Goal: Transaction & Acquisition: Download file/media

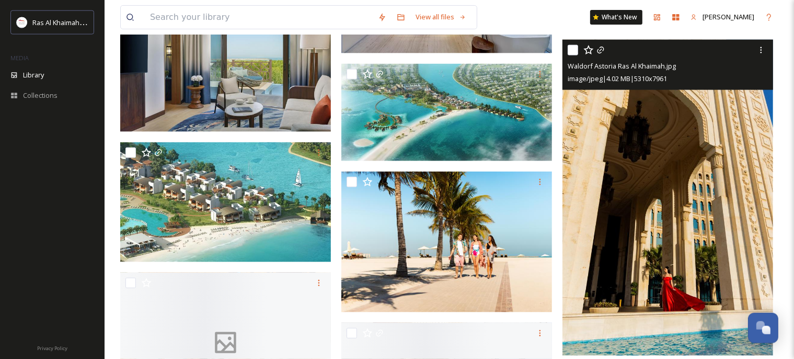
scroll to position [4216, 0]
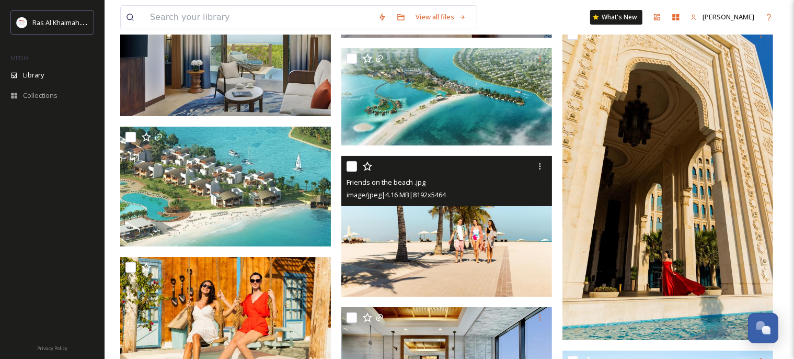
click at [352, 168] on input "checkbox" at bounding box center [352, 166] width 10 height 10
checkbox input "true"
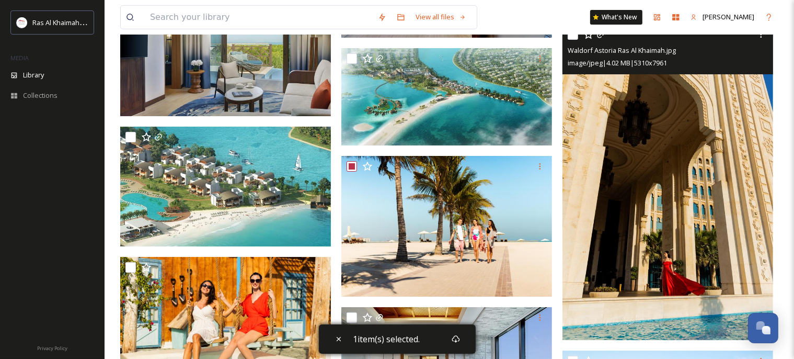
click at [577, 39] on input "checkbox" at bounding box center [573, 34] width 10 height 10
checkbox input "true"
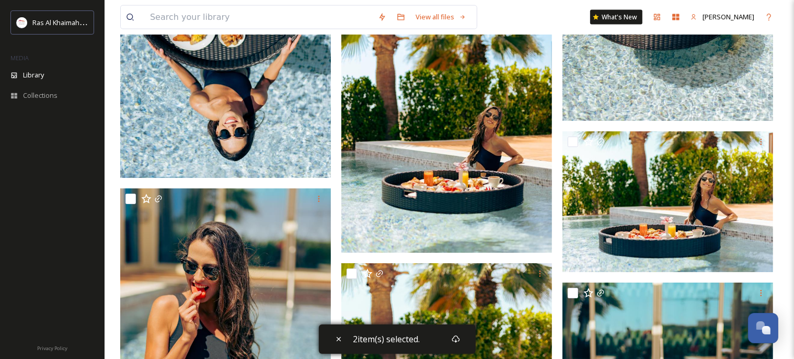
scroll to position [5706, 0]
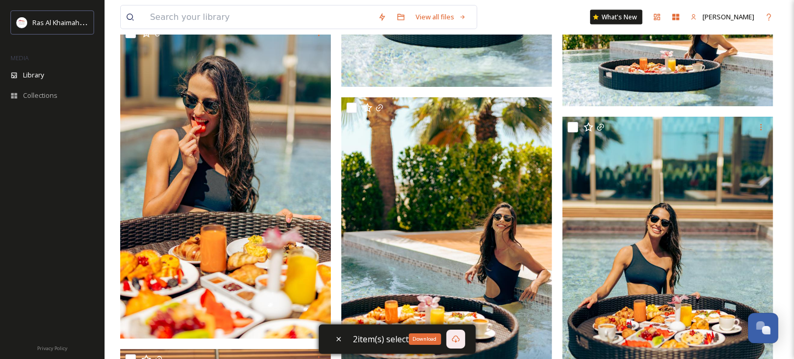
click at [458, 340] on icon at bounding box center [456, 339] width 8 height 8
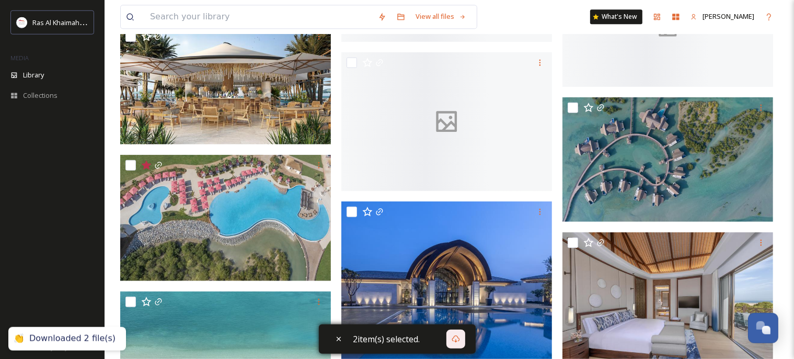
scroll to position [0, 0]
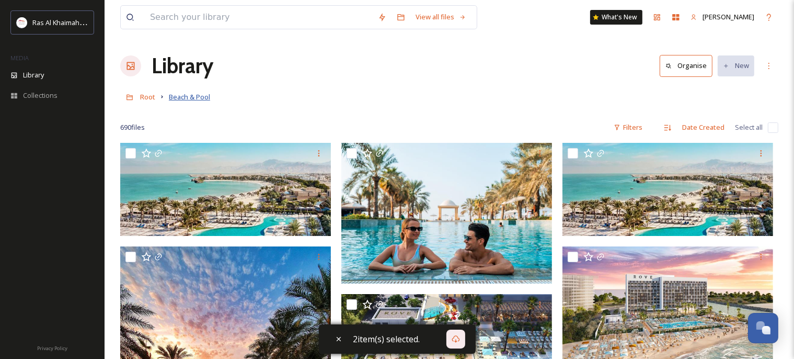
click at [183, 99] on span "Beach & Pool" at bounding box center [189, 96] width 41 height 9
click at [149, 98] on span "Root" at bounding box center [147, 96] width 15 height 9
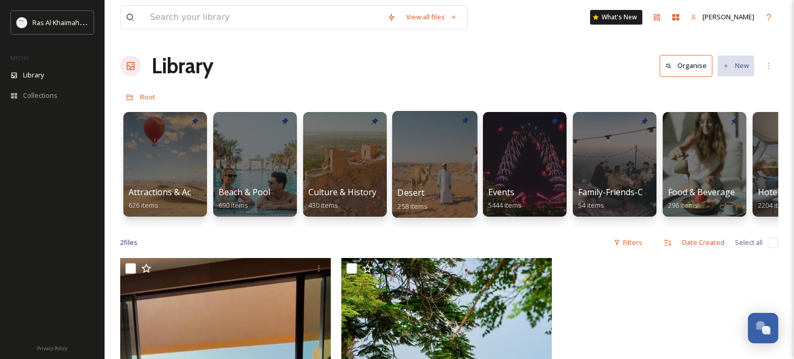
click at [424, 161] on div at bounding box center [434, 164] width 85 height 107
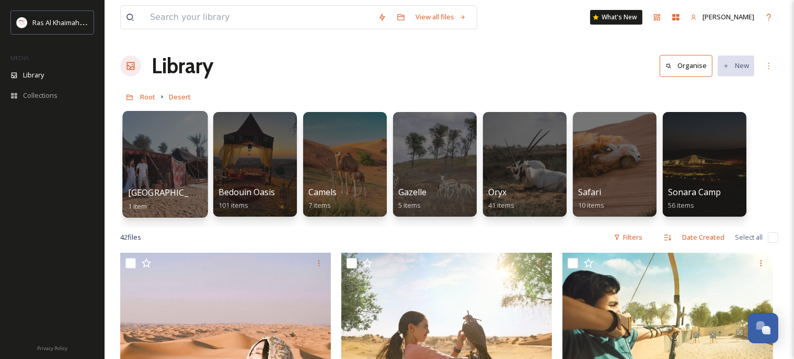
click at [162, 151] on div at bounding box center [164, 164] width 85 height 107
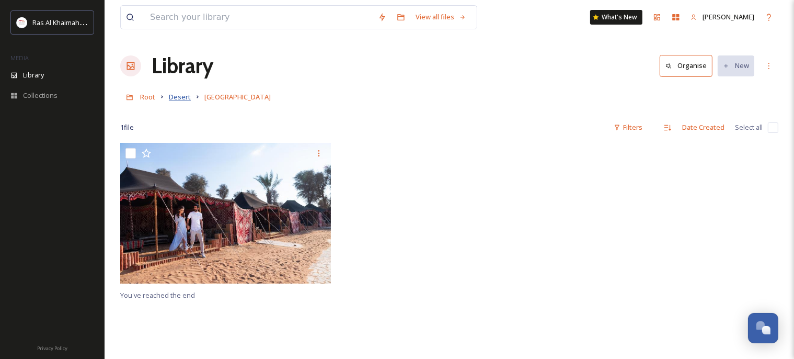
click at [182, 98] on span "Desert" at bounding box center [180, 96] width 22 height 9
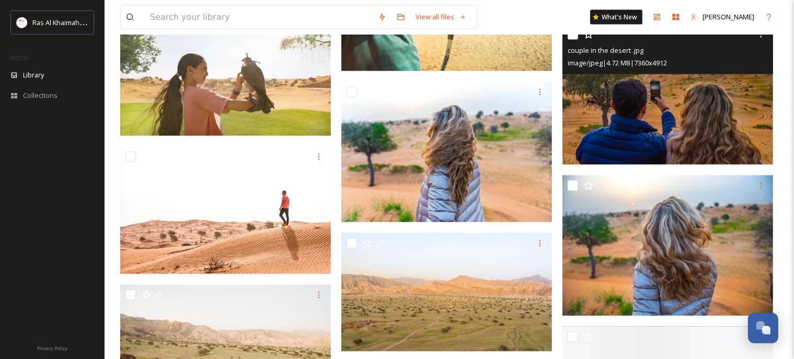
scroll to position [1766, 0]
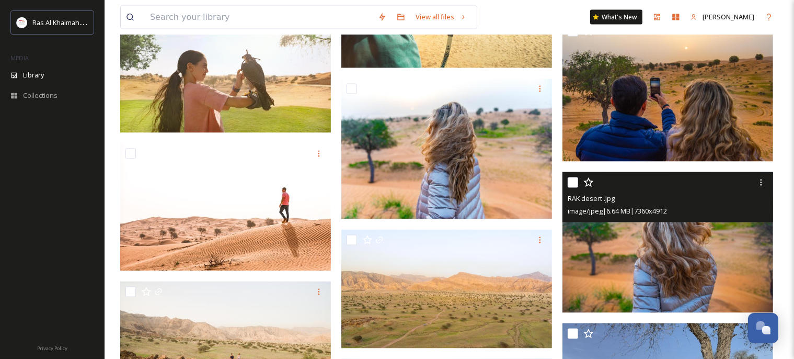
click at [574, 182] on input "checkbox" at bounding box center [573, 182] width 10 height 10
checkbox input "true"
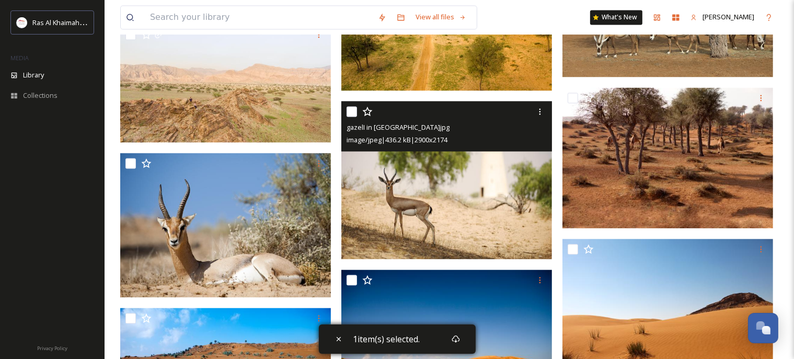
scroll to position [2260, 0]
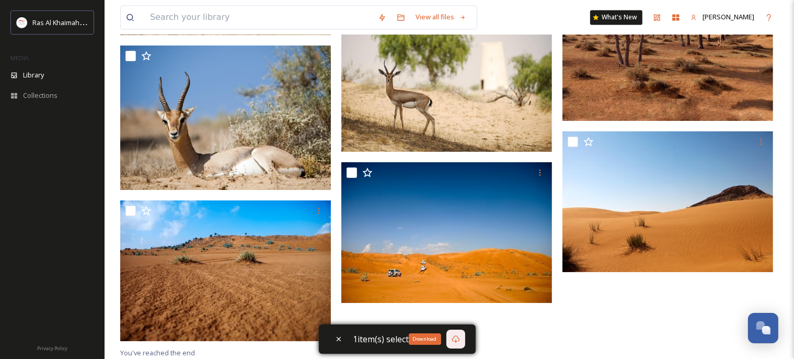
click at [460, 339] on div "Download" at bounding box center [455, 338] width 19 height 19
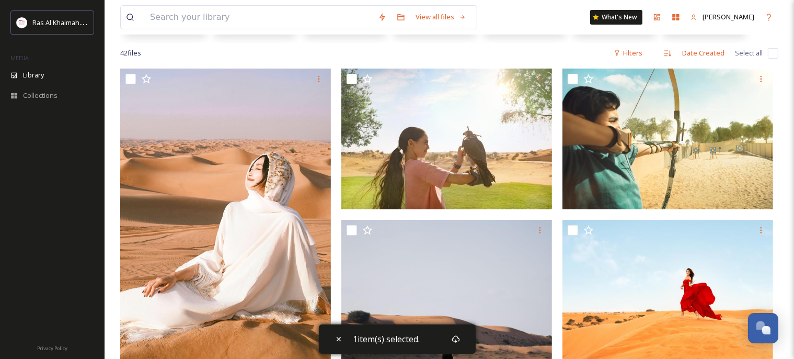
scroll to position [0, 0]
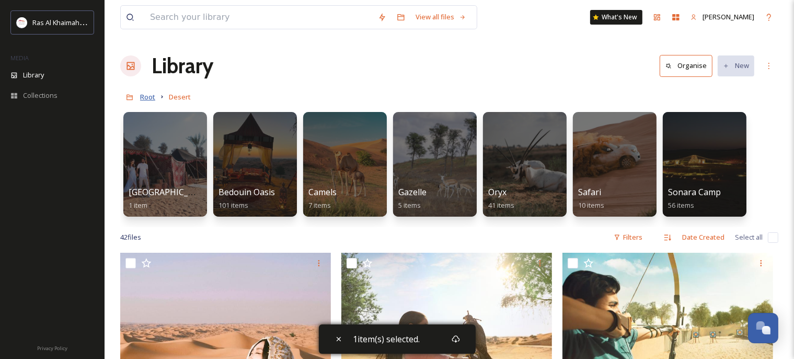
click at [143, 98] on span "Root" at bounding box center [147, 96] width 15 height 9
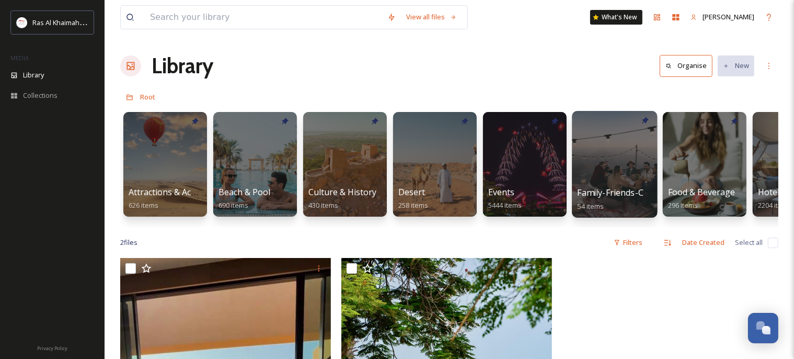
click at [626, 152] on div at bounding box center [614, 164] width 85 height 107
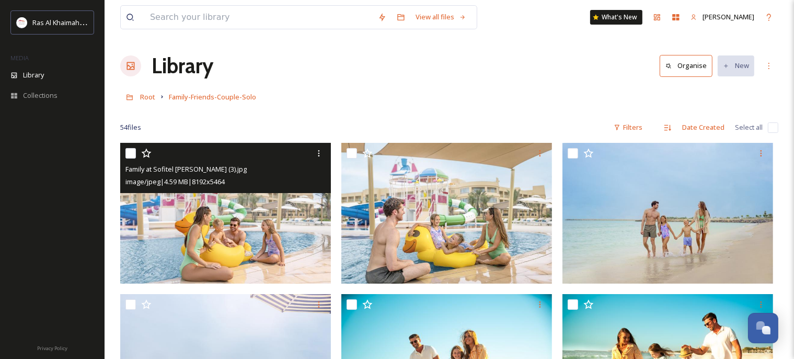
click at [130, 156] on input "checkbox" at bounding box center [130, 153] width 10 height 10
checkbox input "true"
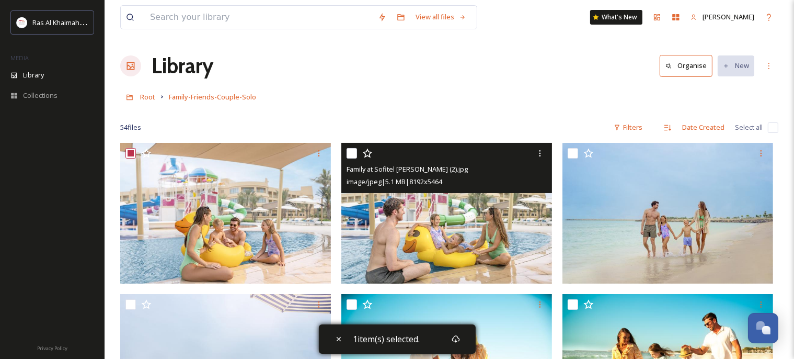
click at [354, 153] on input "checkbox" at bounding box center [352, 153] width 10 height 10
checkbox input "true"
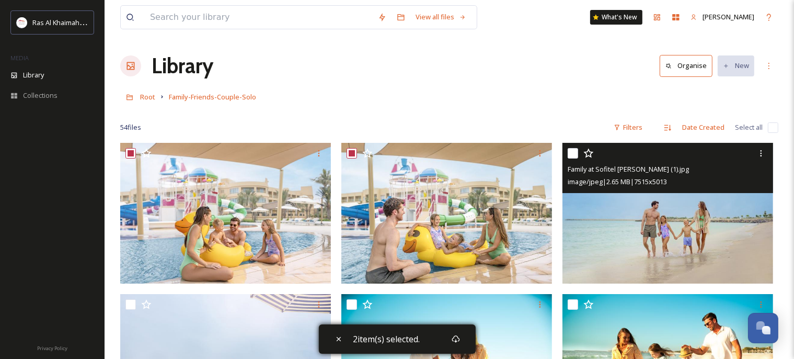
click at [575, 154] on input "checkbox" at bounding box center [573, 153] width 10 height 10
checkbox input "true"
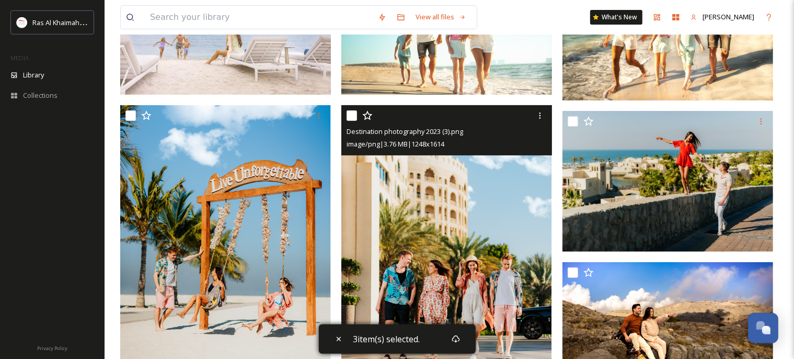
scroll to position [386, 0]
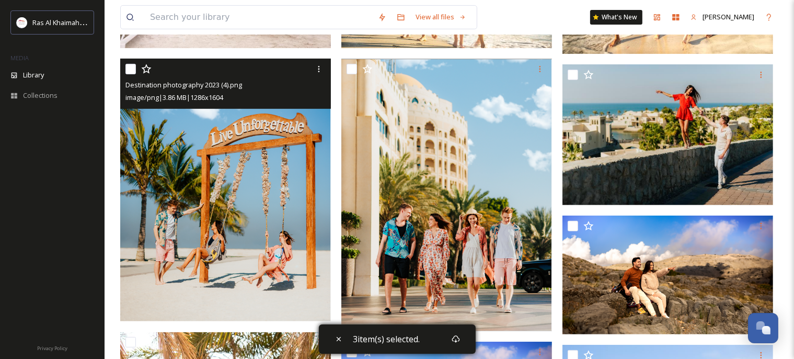
click at [130, 72] on input "checkbox" at bounding box center [130, 69] width 10 height 10
checkbox input "true"
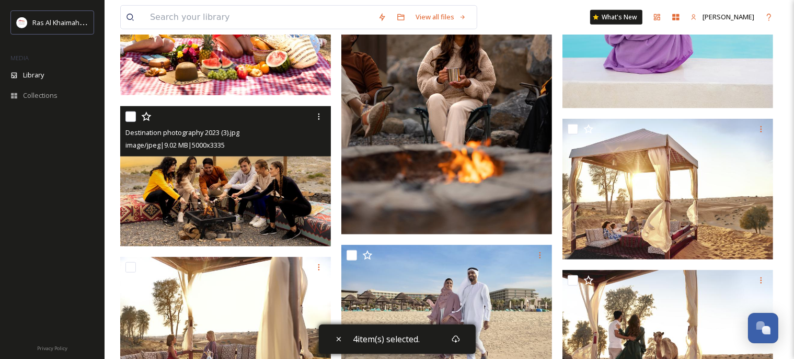
scroll to position [1048, 0]
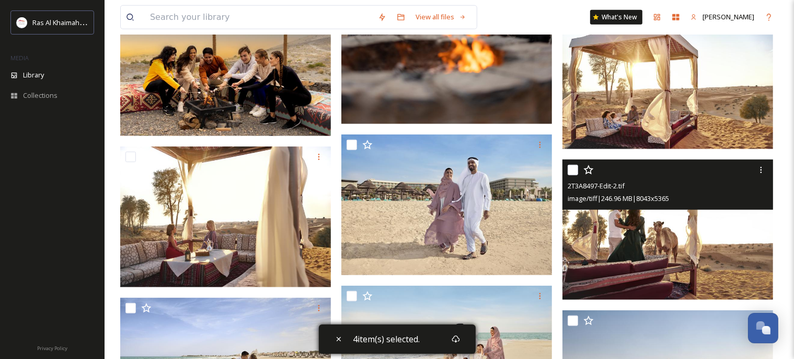
click at [571, 166] on input "checkbox" at bounding box center [573, 170] width 10 height 10
checkbox input "true"
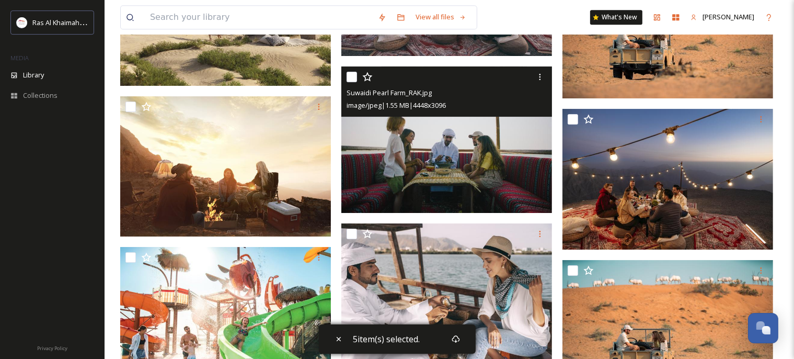
scroll to position [2649, 0]
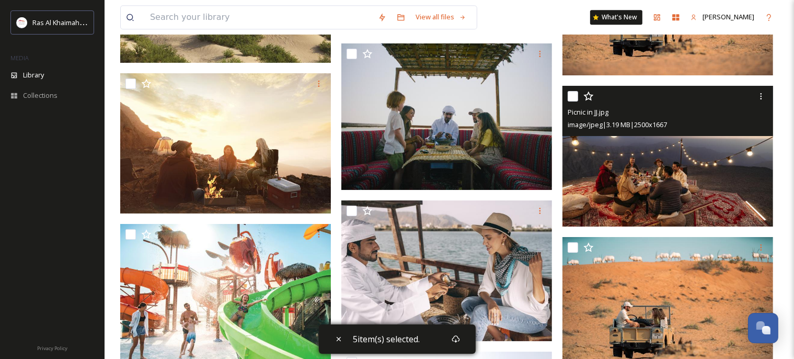
click at [574, 95] on input "checkbox" at bounding box center [573, 96] width 10 height 10
checkbox input "true"
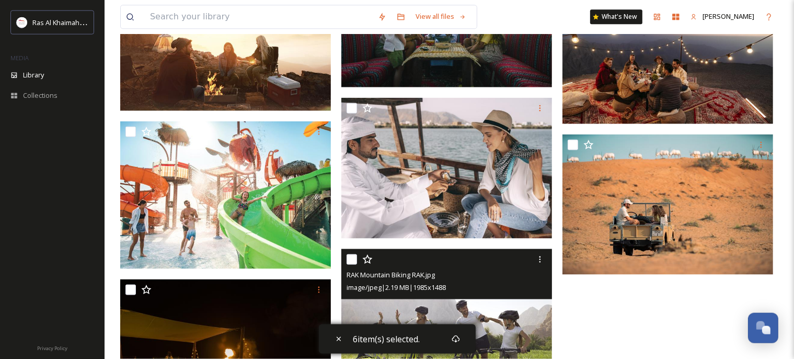
scroll to position [2830, 0]
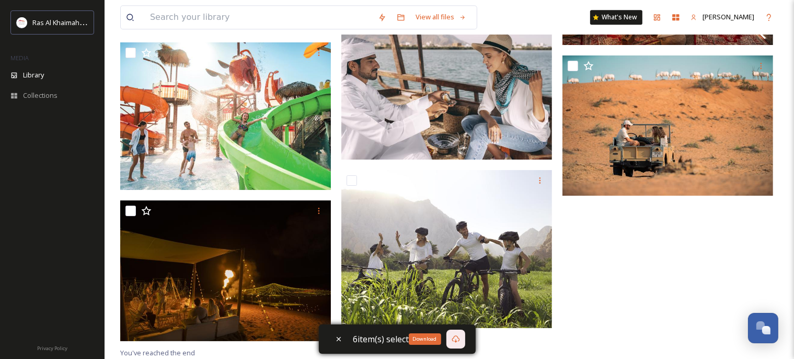
click at [455, 338] on icon at bounding box center [456, 339] width 8 height 8
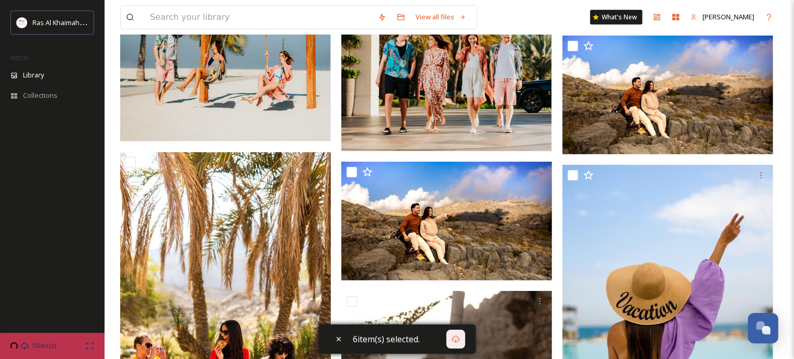
scroll to position [0, 0]
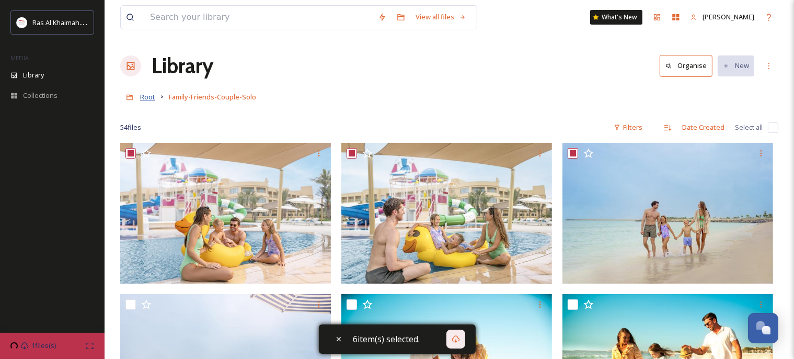
click at [152, 98] on span "Root" at bounding box center [147, 96] width 15 height 9
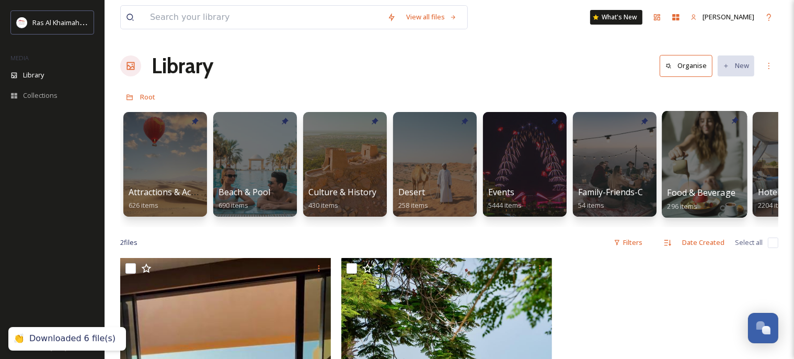
click at [694, 171] on div at bounding box center [704, 164] width 85 height 107
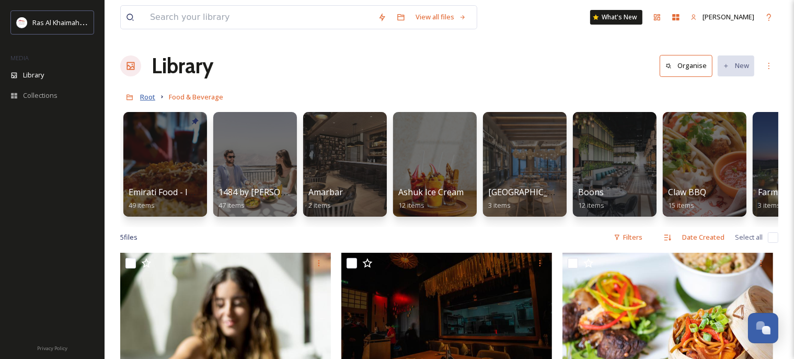
click at [153, 100] on span "Root" at bounding box center [147, 96] width 15 height 9
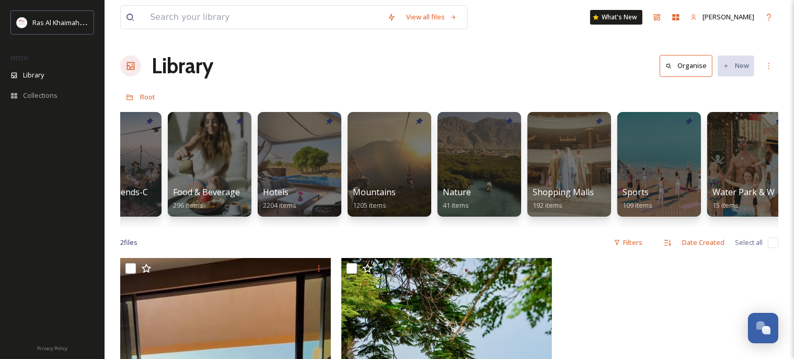
scroll to position [0, 523]
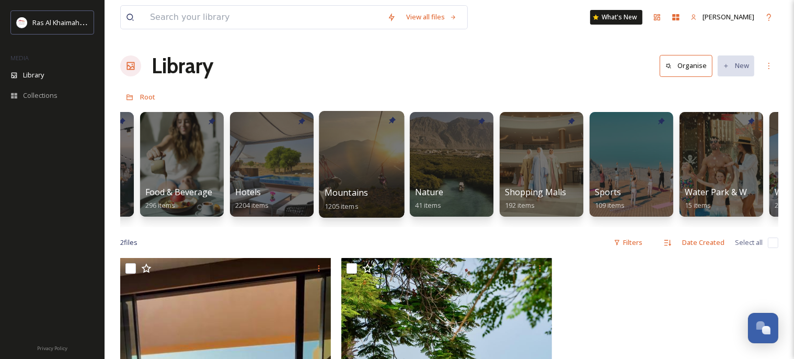
click at [362, 153] on div at bounding box center [361, 164] width 85 height 107
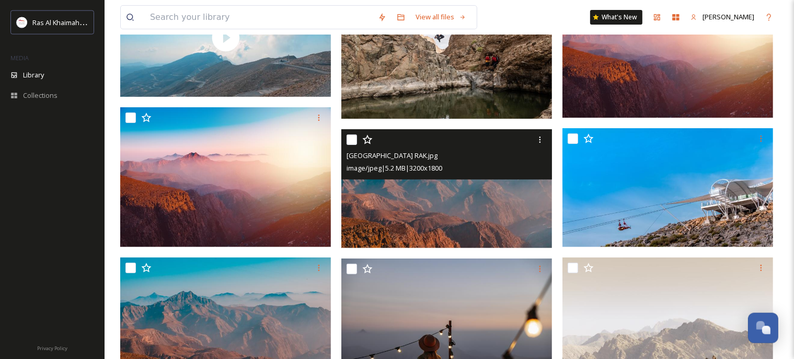
scroll to position [331, 0]
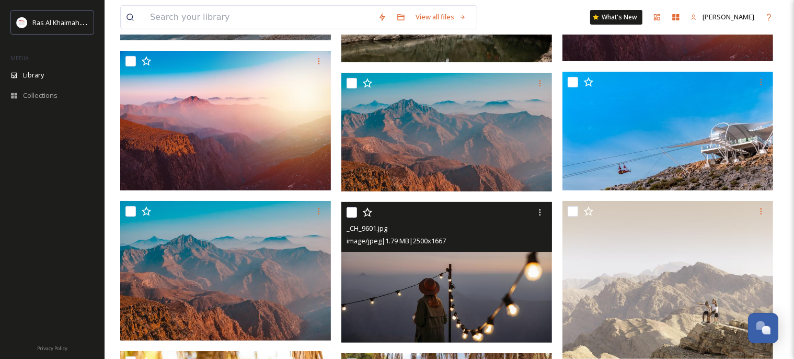
click at [355, 217] on input "checkbox" at bounding box center [352, 212] width 10 height 10
checkbox input "true"
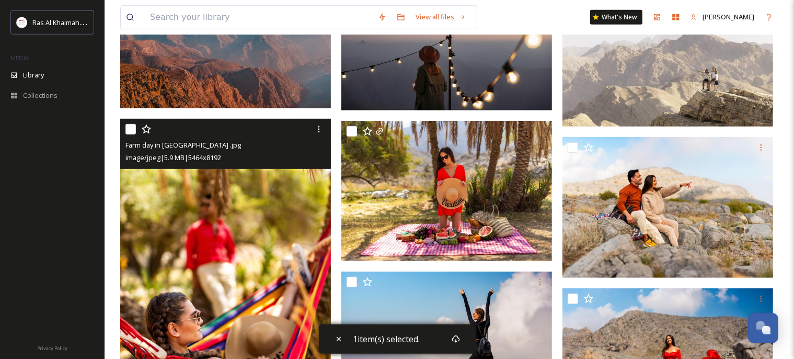
scroll to position [552, 0]
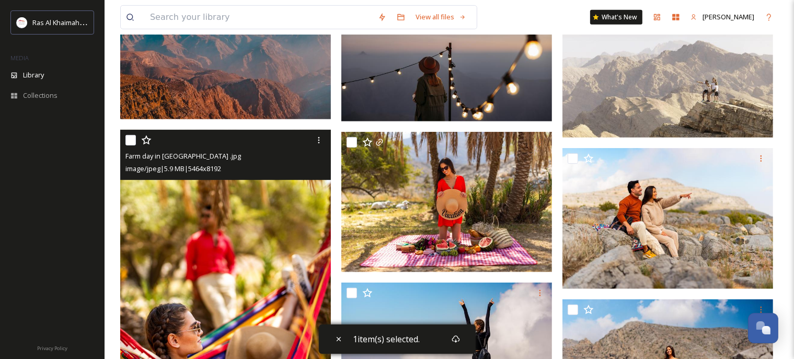
click at [135, 145] on input "checkbox" at bounding box center [130, 140] width 10 height 10
checkbox input "true"
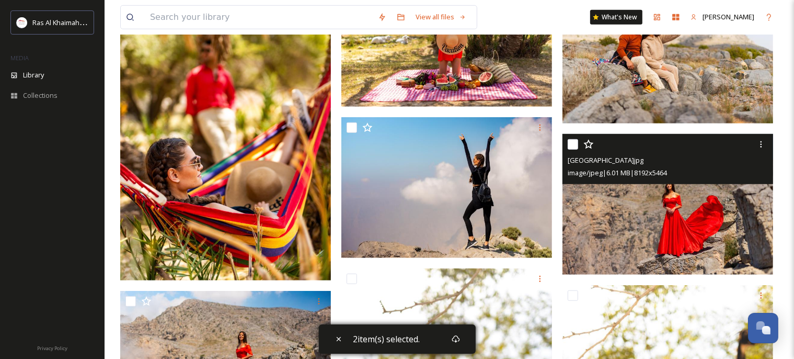
scroll to position [607, 0]
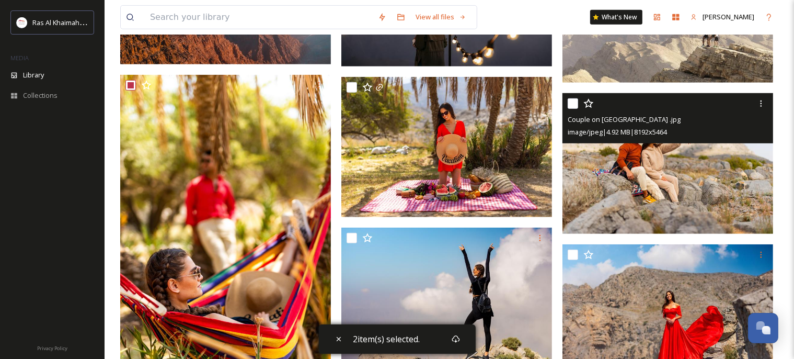
click at [572, 109] on input "checkbox" at bounding box center [573, 103] width 10 height 10
checkbox input "true"
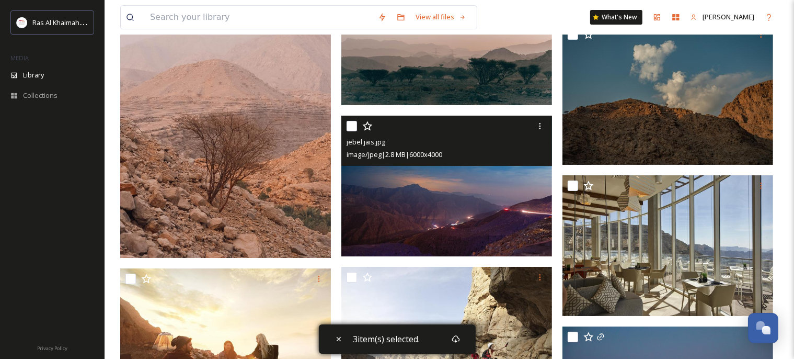
scroll to position [3753, 0]
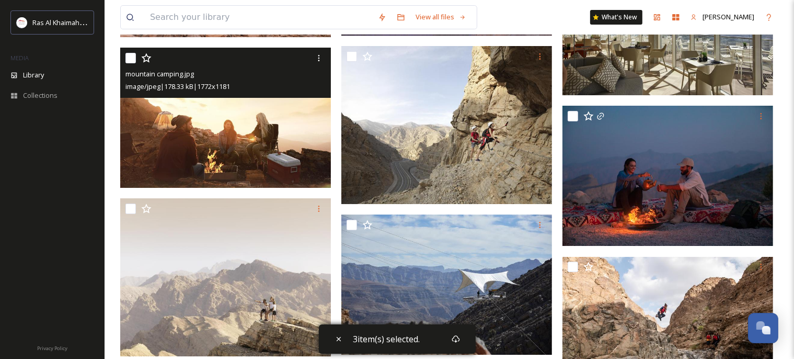
click at [132, 63] on input "checkbox" at bounding box center [130, 58] width 10 height 10
checkbox input "true"
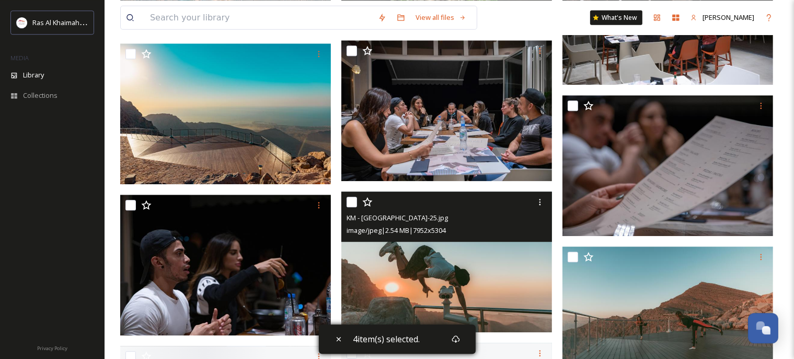
scroll to position [5022, 0]
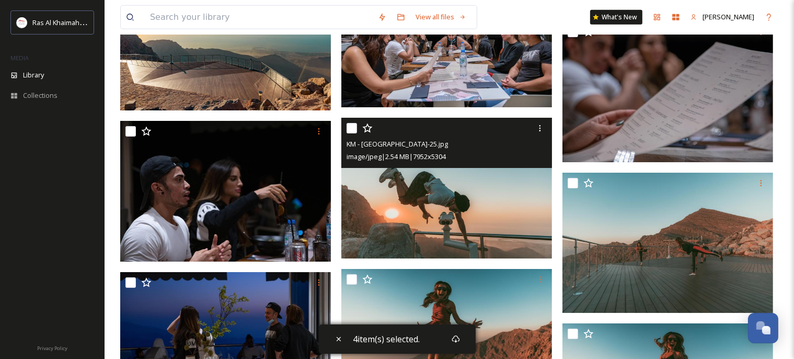
click at [352, 133] on input "checkbox" at bounding box center [352, 128] width 10 height 10
checkbox input "true"
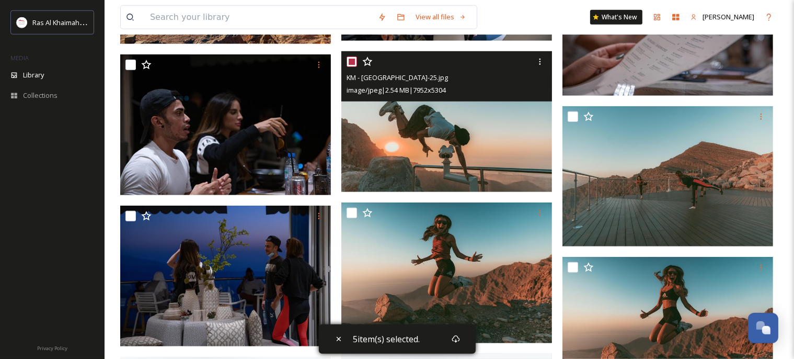
scroll to position [5133, 0]
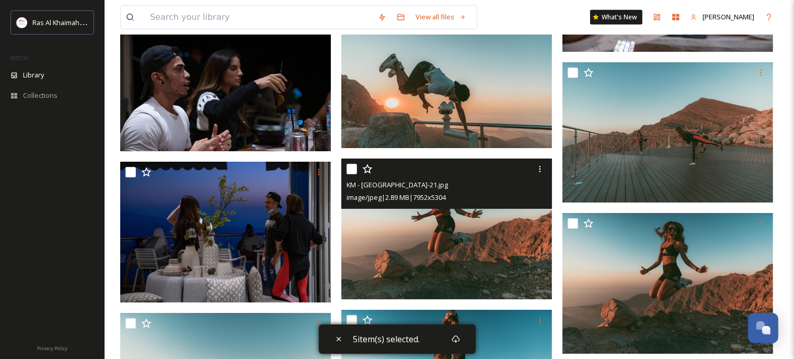
click at [351, 174] on input "checkbox" at bounding box center [352, 169] width 10 height 10
checkbox input "true"
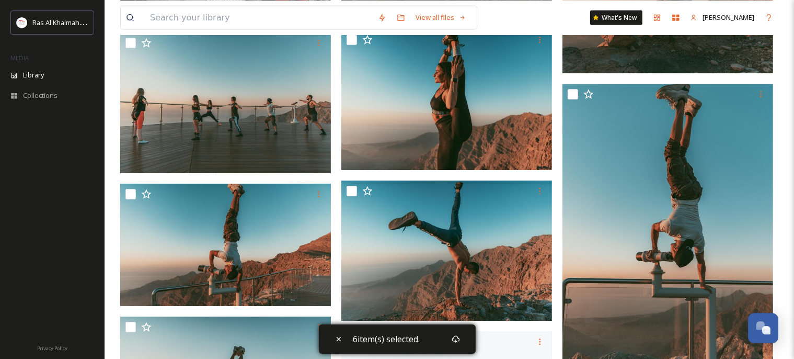
scroll to position [5464, 0]
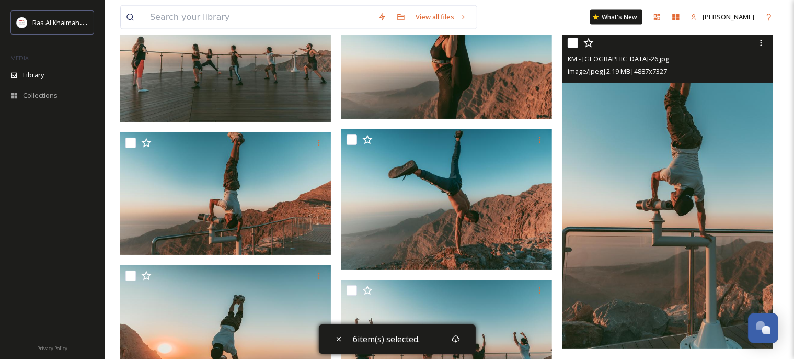
click at [570, 48] on input "checkbox" at bounding box center [573, 43] width 10 height 10
click at [574, 48] on input "checkbox" at bounding box center [573, 43] width 10 height 10
checkbox input "false"
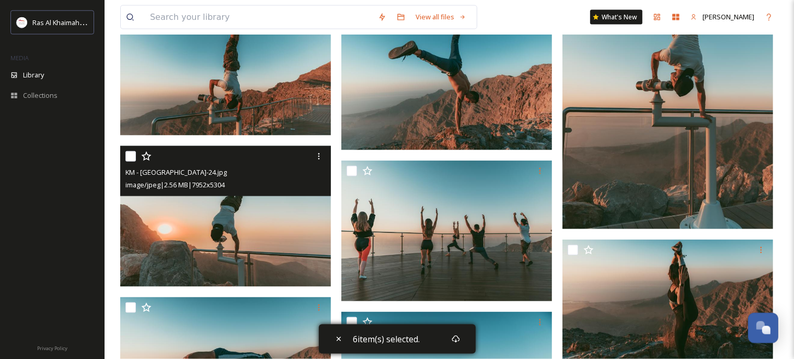
scroll to position [5630, 0]
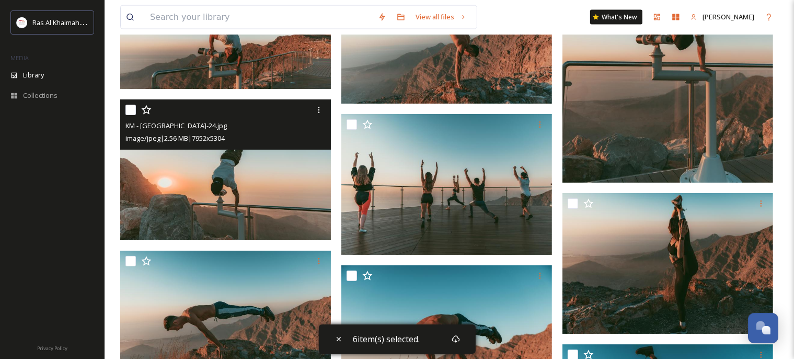
click at [132, 115] on input "checkbox" at bounding box center [130, 110] width 10 height 10
checkbox input "true"
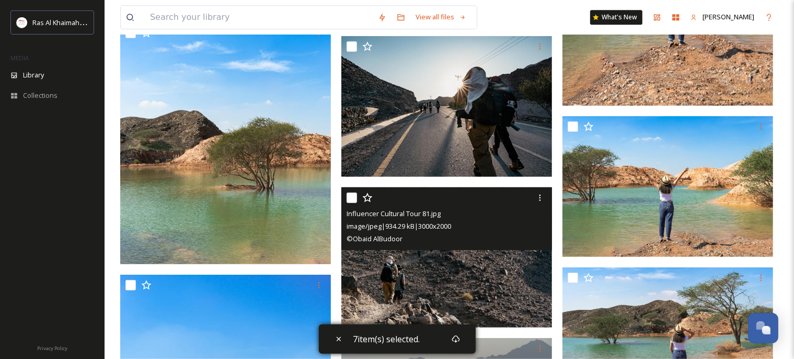
scroll to position [7286, 0]
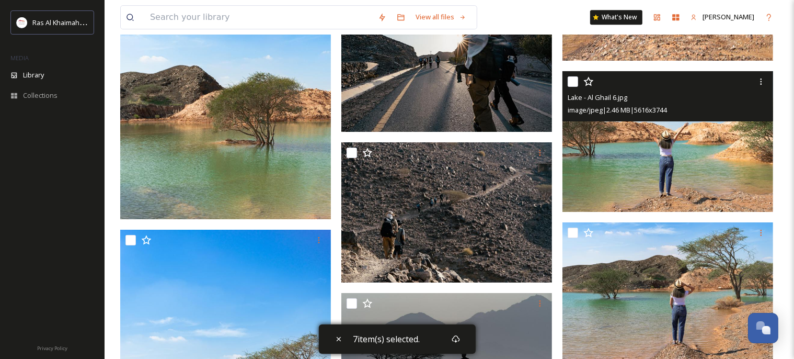
click at [578, 87] on input "checkbox" at bounding box center [573, 81] width 10 height 10
checkbox input "true"
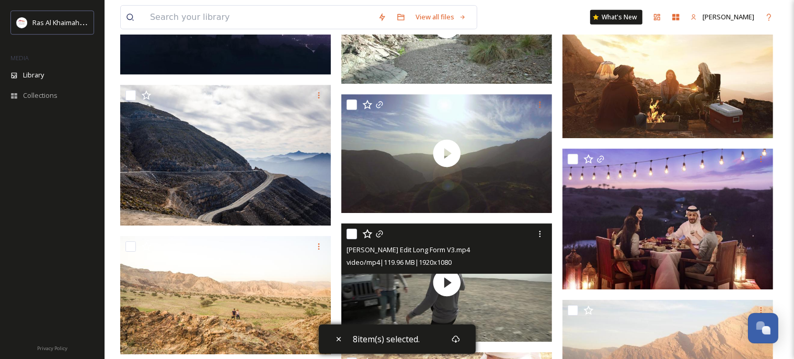
scroll to position [12363, 0]
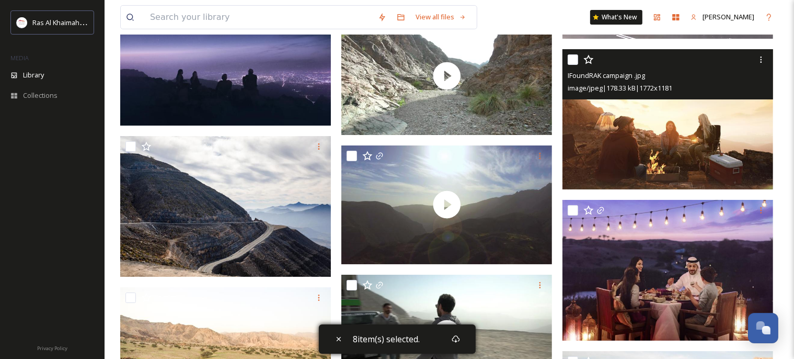
click at [570, 65] on input "checkbox" at bounding box center [573, 59] width 10 height 10
checkbox input "true"
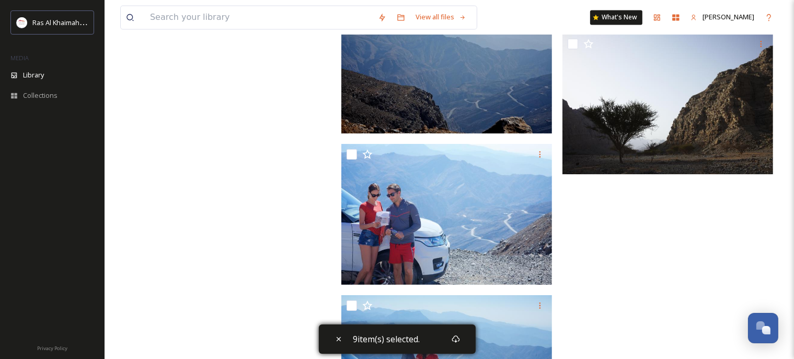
scroll to position [14123, 0]
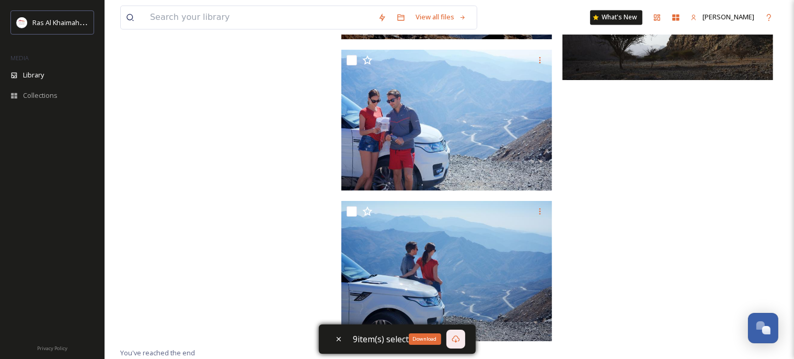
click at [460, 339] on div "Download" at bounding box center [455, 338] width 19 height 19
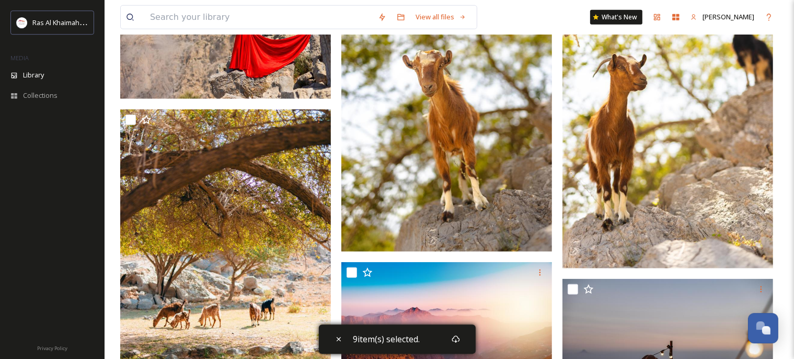
scroll to position [0, 0]
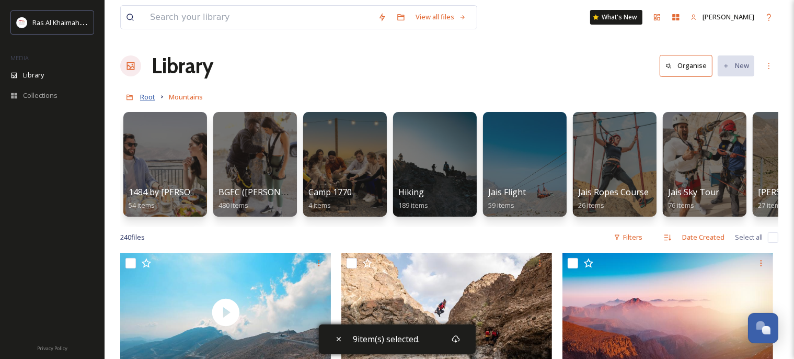
click at [145, 94] on span "Root" at bounding box center [147, 96] width 15 height 9
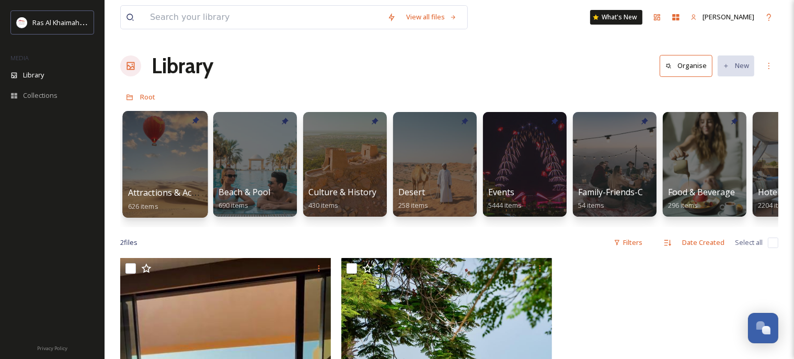
click at [165, 167] on div at bounding box center [164, 164] width 85 height 107
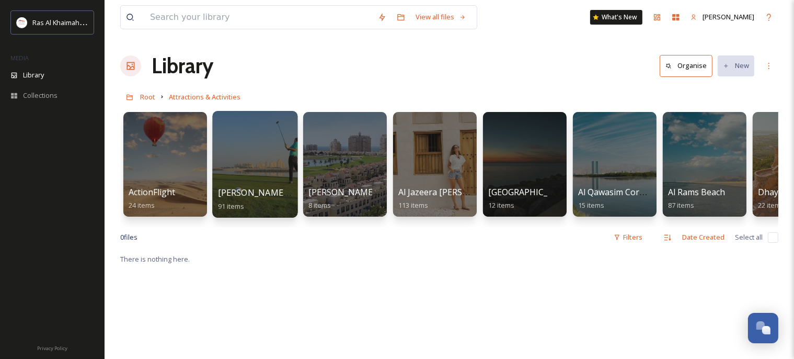
click at [263, 170] on div at bounding box center [254, 164] width 85 height 107
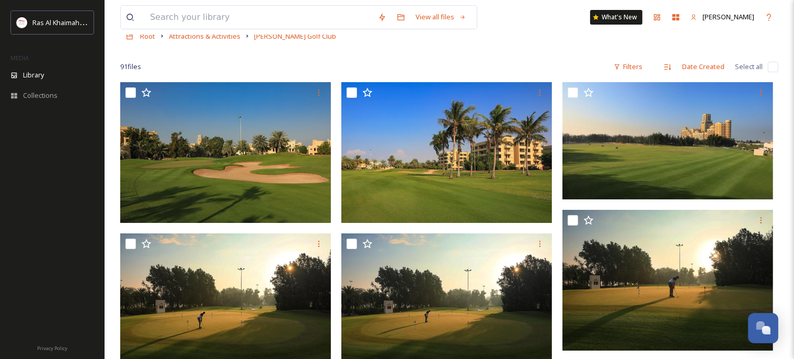
scroll to position [42, 0]
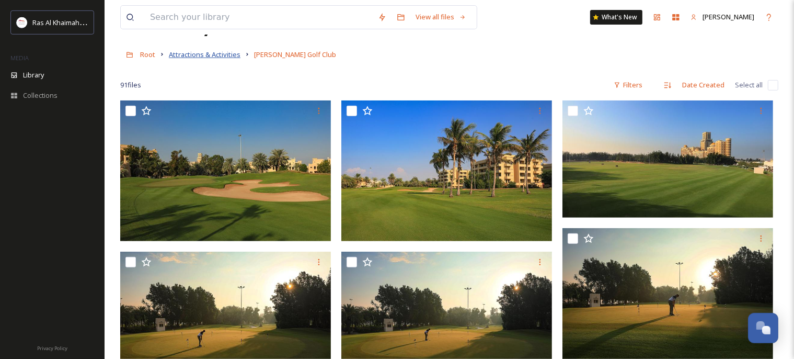
click at [228, 55] on span "Attractions & Activities" at bounding box center [205, 54] width 72 height 9
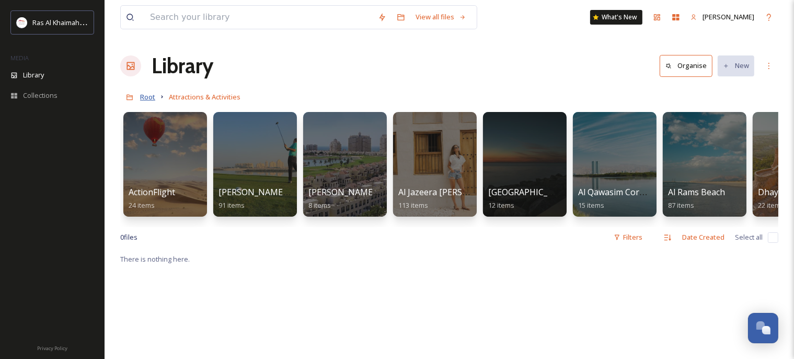
click at [142, 97] on span "Root" at bounding box center [147, 96] width 15 height 9
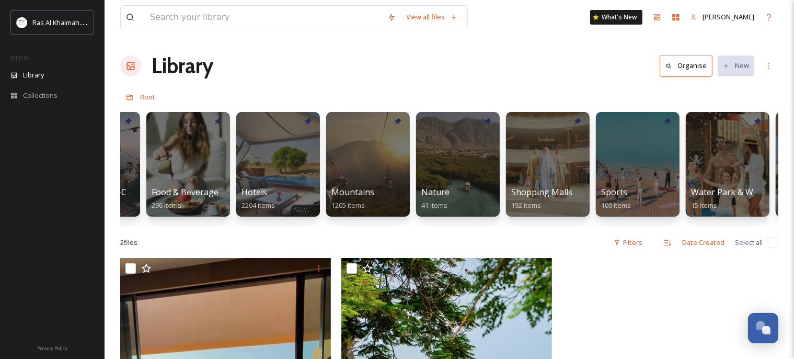
scroll to position [0, 613]
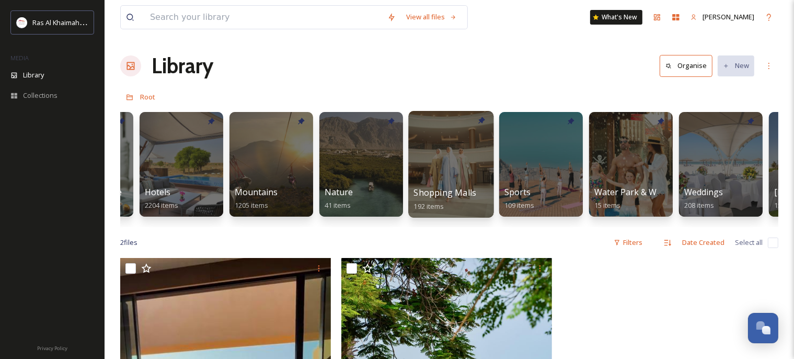
click at [435, 156] on div at bounding box center [450, 164] width 85 height 107
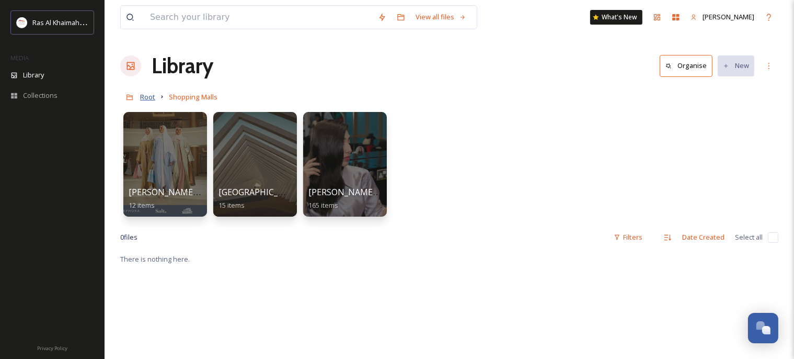
click at [143, 97] on span "Root" at bounding box center [147, 96] width 15 height 9
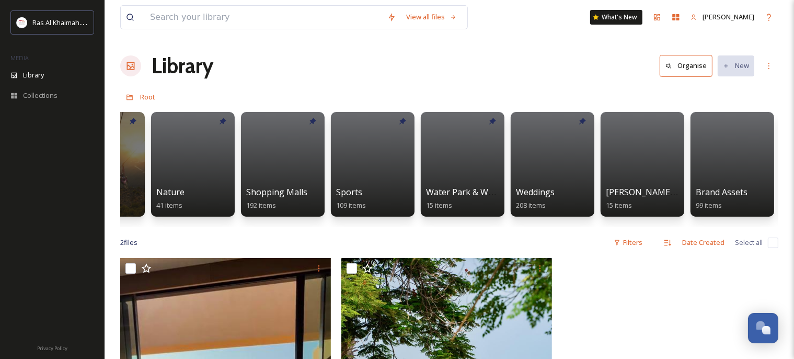
scroll to position [0, 866]
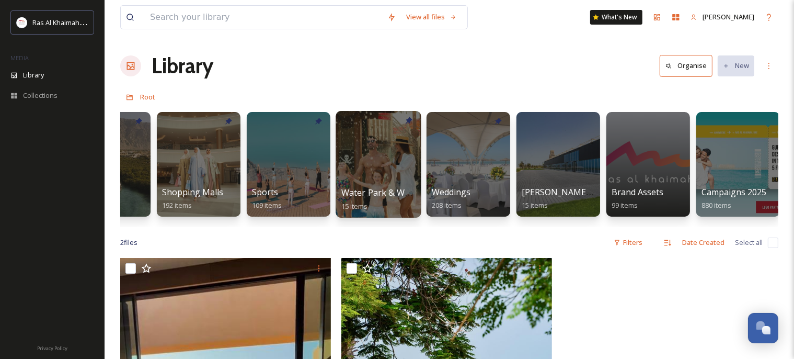
click at [403, 156] on div at bounding box center [378, 164] width 85 height 107
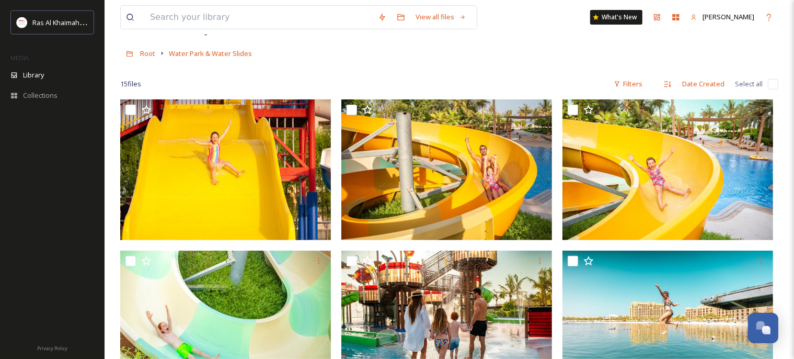
scroll to position [55, 0]
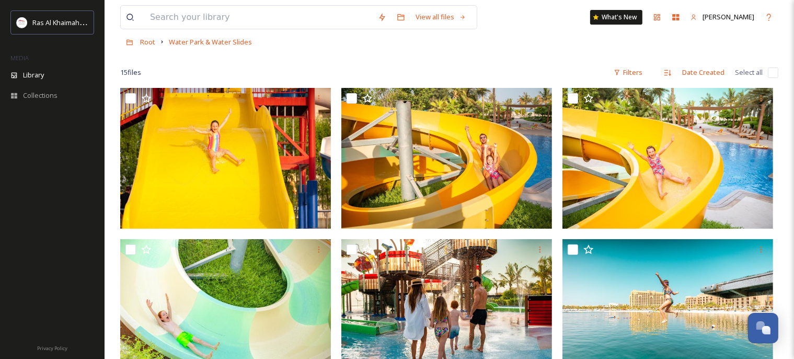
click at [351, 98] on input "checkbox" at bounding box center [352, 98] width 10 height 10
checkbox input "true"
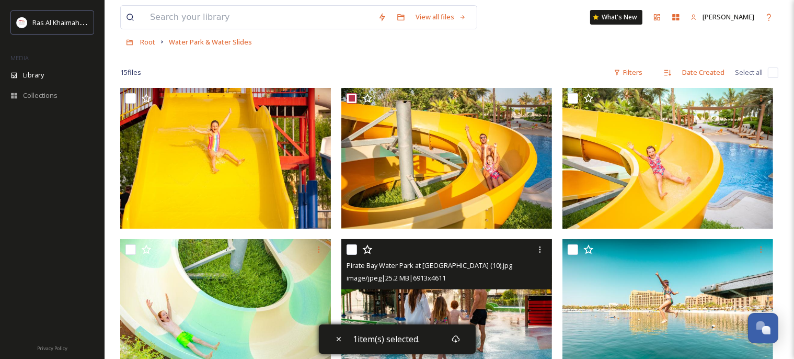
scroll to position [110, 0]
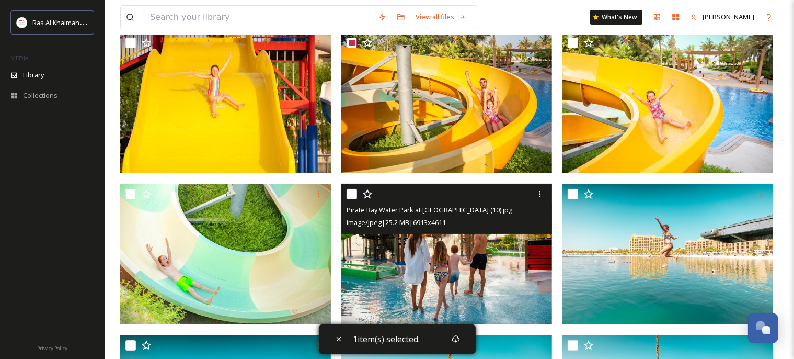
click at [354, 193] on input "checkbox" at bounding box center [352, 194] width 10 height 10
checkbox input "true"
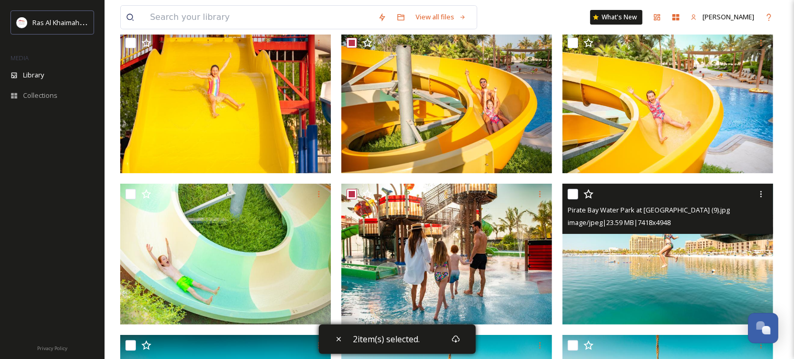
click at [572, 193] on input "checkbox" at bounding box center [573, 194] width 10 height 10
checkbox input "true"
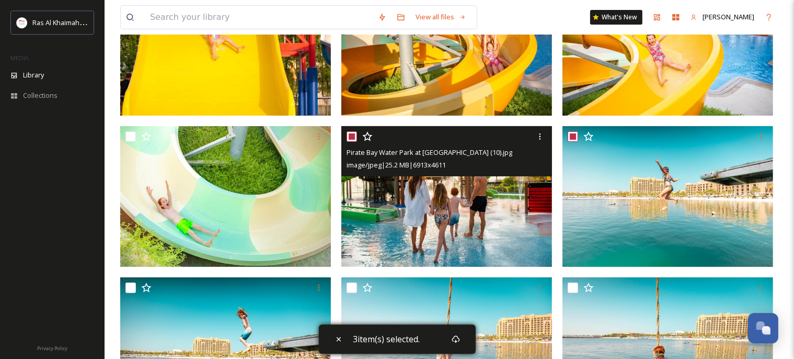
scroll to position [331, 0]
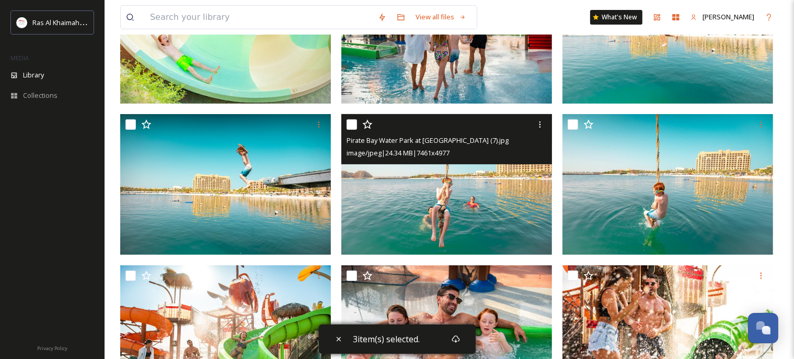
click at [352, 127] on input "checkbox" at bounding box center [352, 124] width 10 height 10
checkbox input "true"
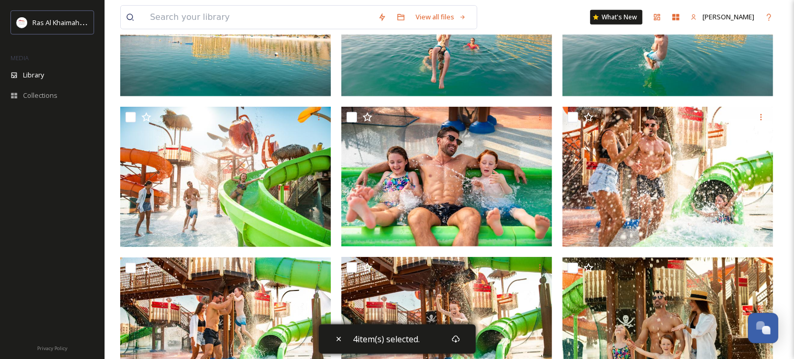
scroll to position [546, 0]
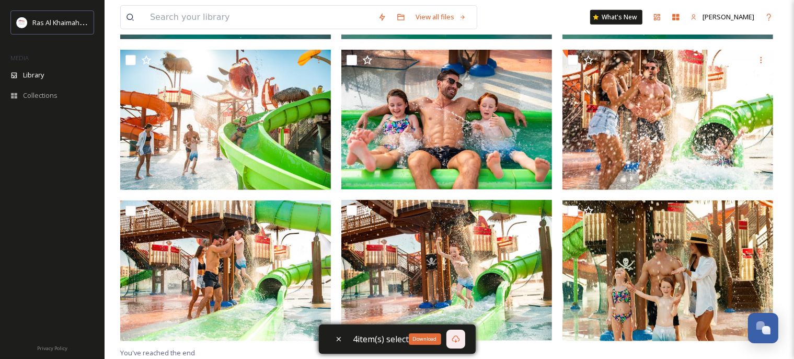
click at [458, 336] on icon at bounding box center [456, 339] width 8 height 8
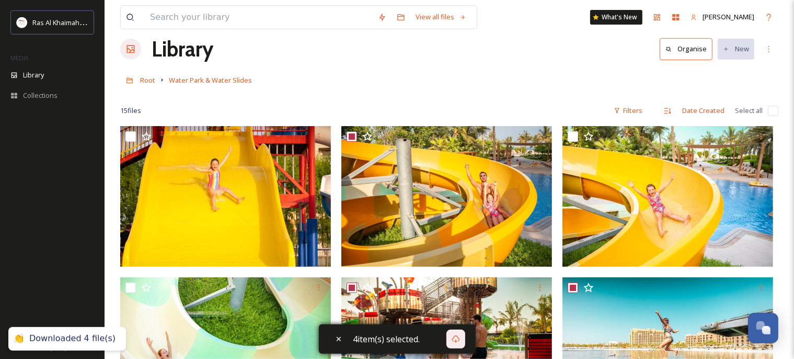
scroll to position [0, 0]
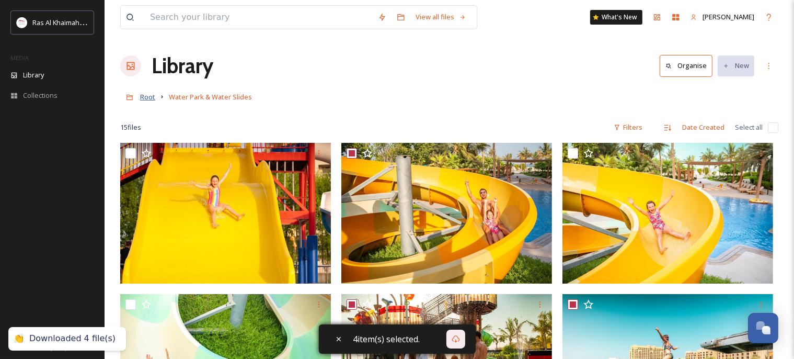
click at [149, 98] on span "Root" at bounding box center [147, 96] width 15 height 9
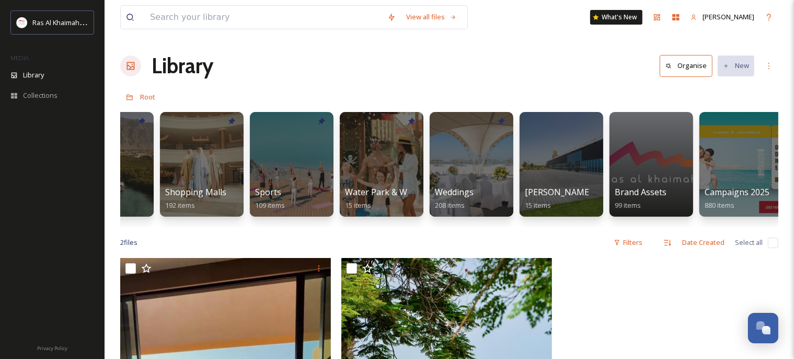
scroll to position [0, 873]
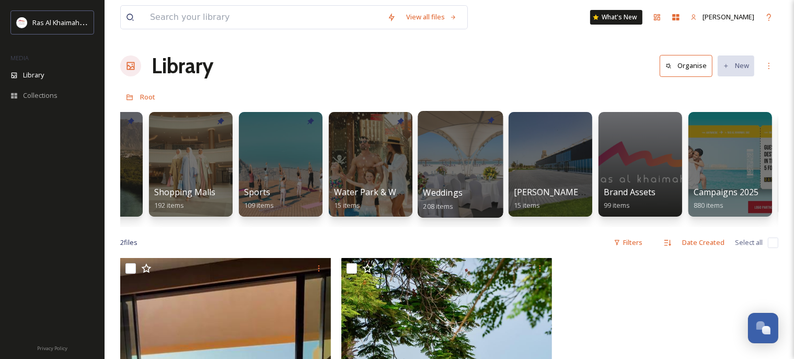
click at [445, 171] on div at bounding box center [460, 164] width 85 height 107
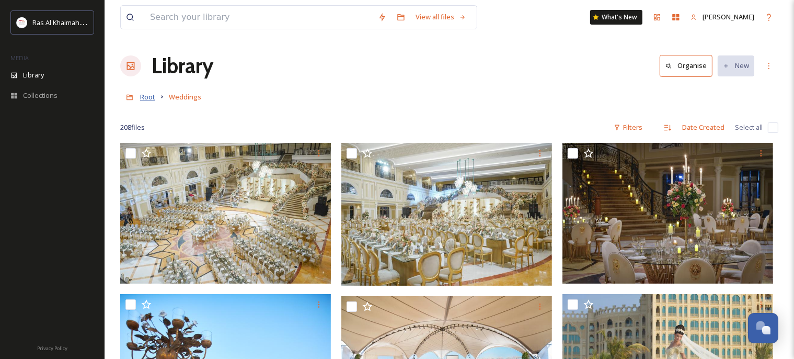
click at [146, 99] on span "Root" at bounding box center [147, 96] width 15 height 9
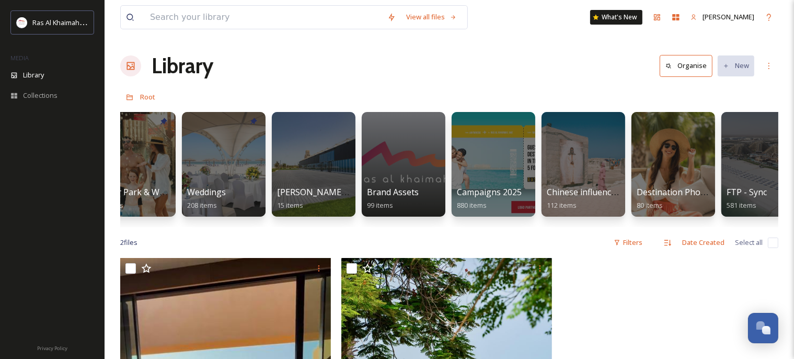
scroll to position [0, 1194]
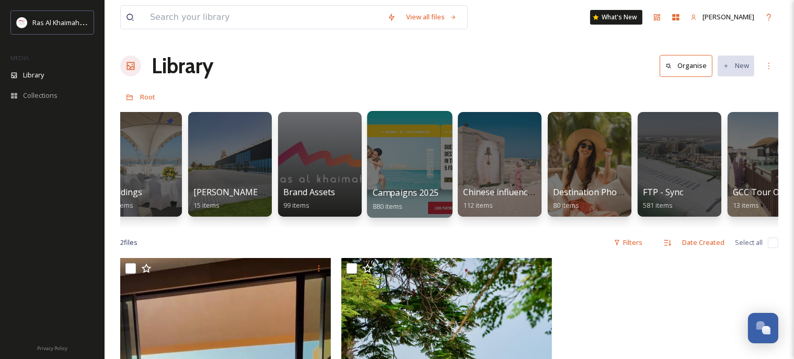
click at [405, 158] on div at bounding box center [409, 164] width 85 height 107
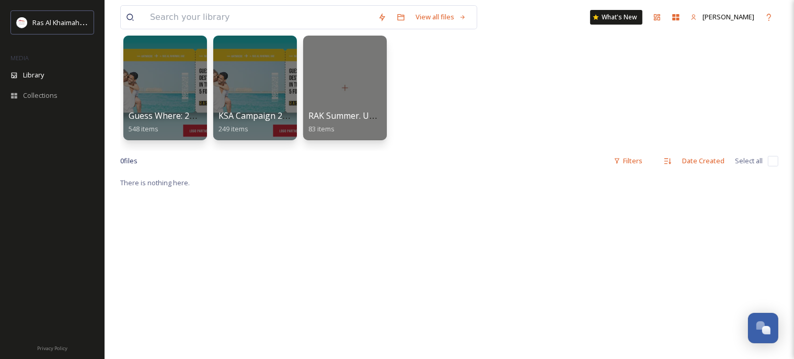
scroll to position [78, 0]
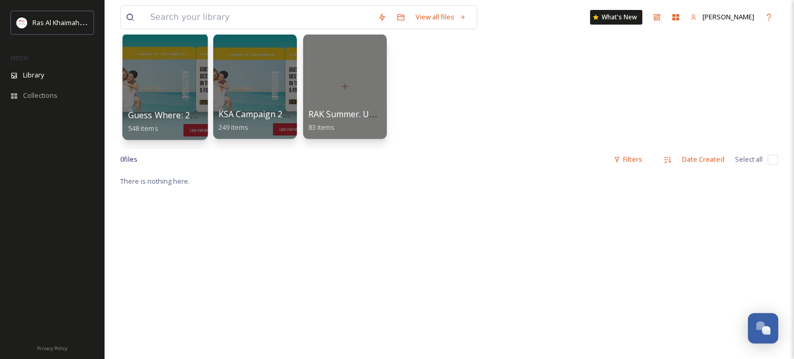
click at [171, 103] on div at bounding box center [164, 86] width 85 height 107
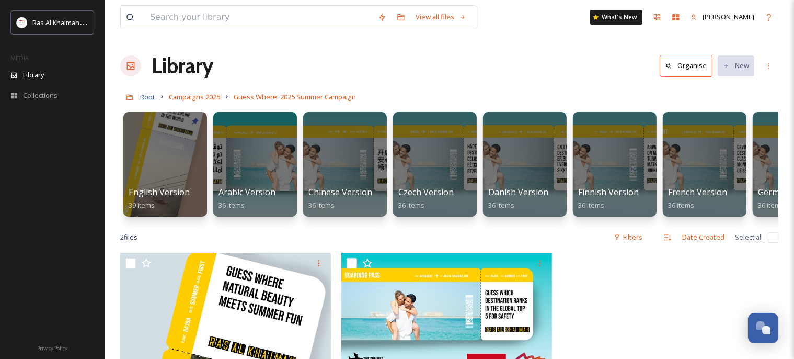
click at [148, 98] on span "Root" at bounding box center [147, 96] width 15 height 9
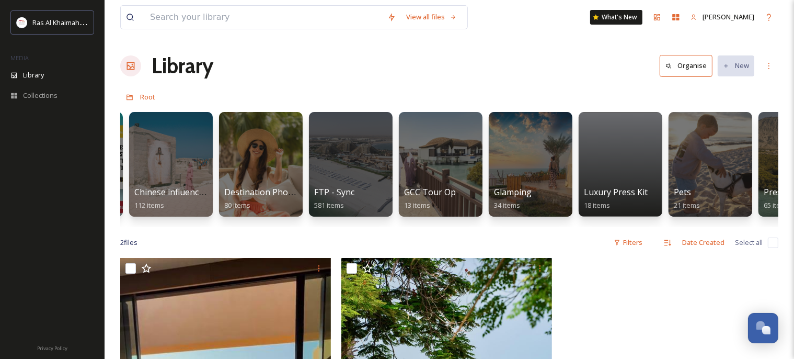
scroll to position [0, 1535]
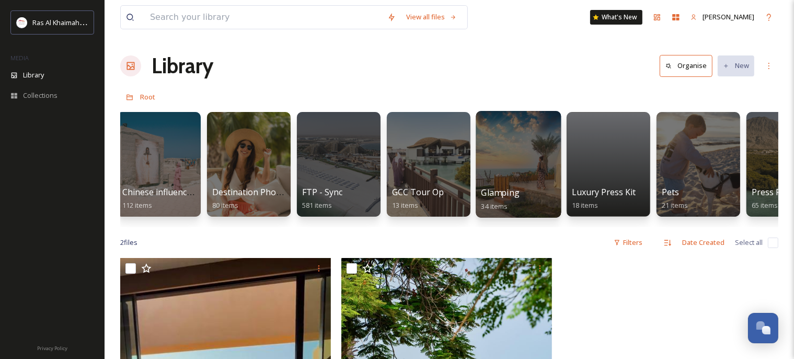
click at [525, 155] on div at bounding box center [518, 164] width 85 height 107
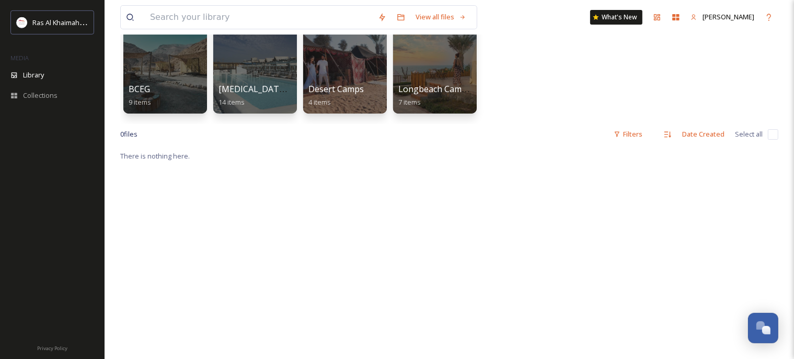
scroll to position [110, 0]
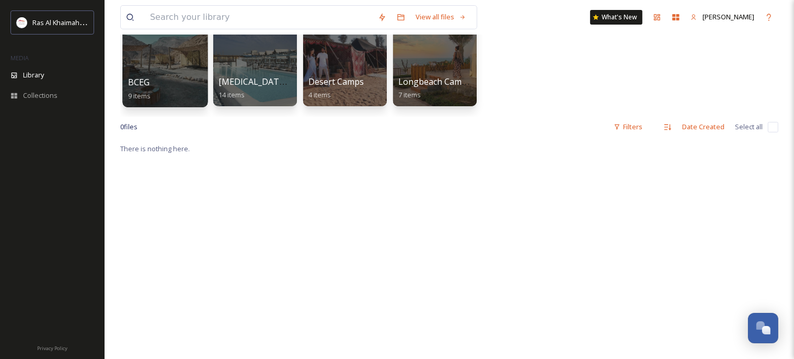
click at [181, 67] on div at bounding box center [164, 54] width 85 height 107
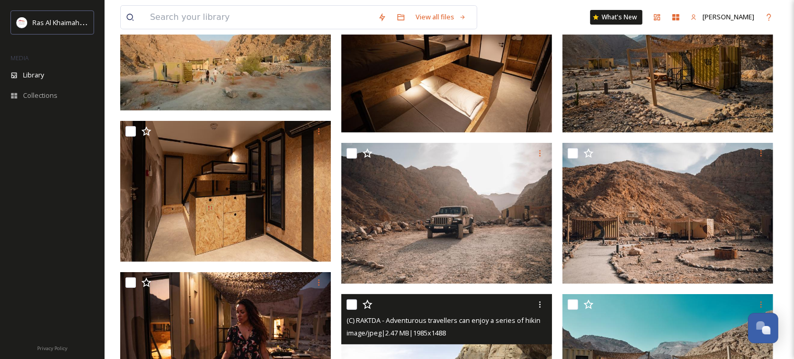
scroll to position [41, 0]
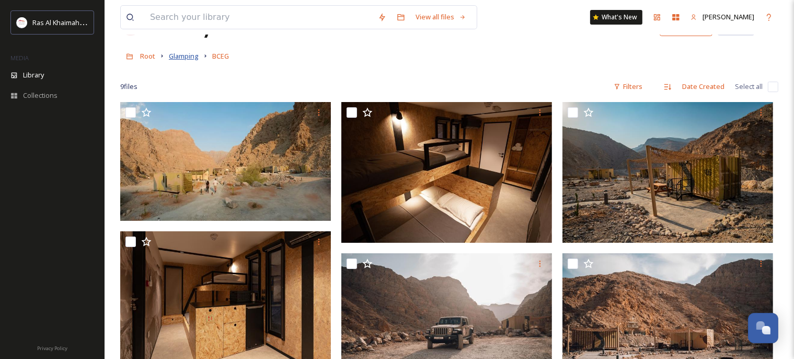
click at [191, 60] on span "Glamping" at bounding box center [184, 55] width 30 height 9
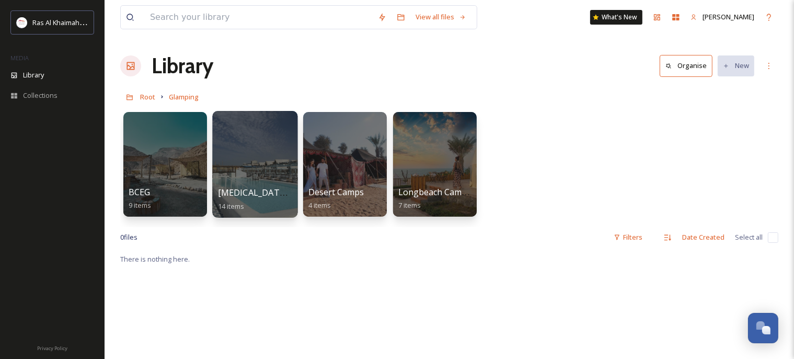
click at [249, 176] on div at bounding box center [254, 164] width 85 height 107
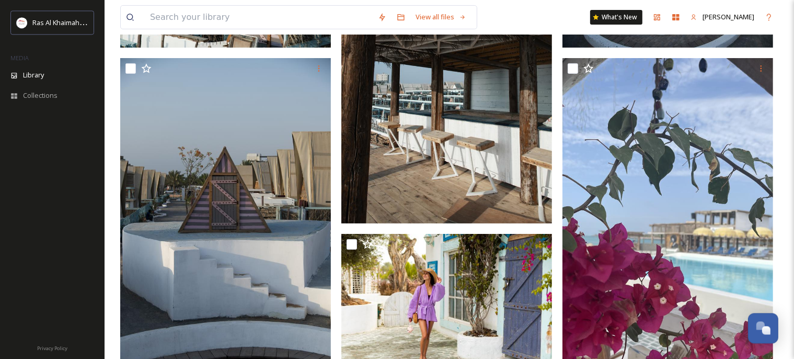
scroll to position [276, 0]
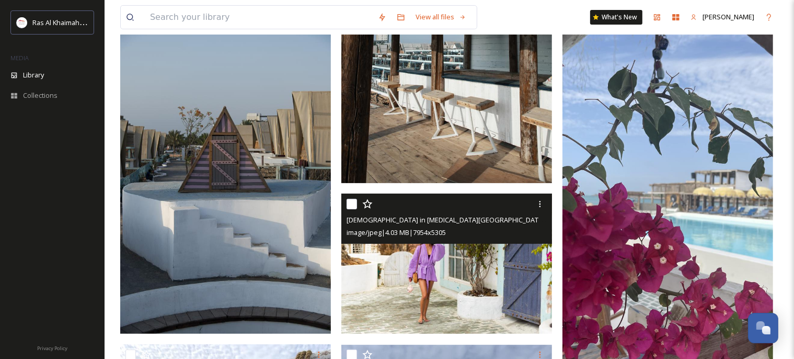
click at [352, 206] on input "checkbox" at bounding box center [352, 204] width 10 height 10
checkbox input "true"
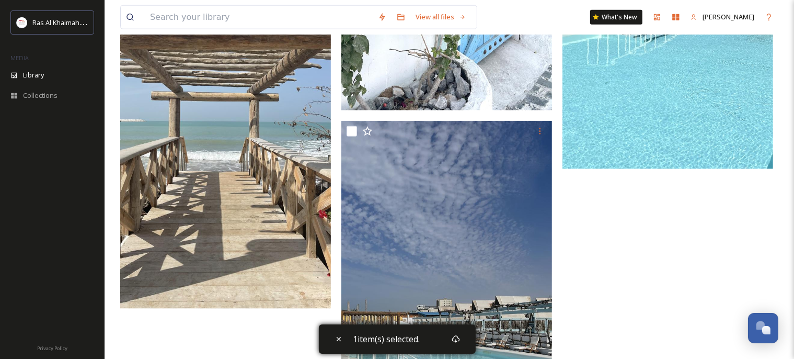
scroll to position [1424, 0]
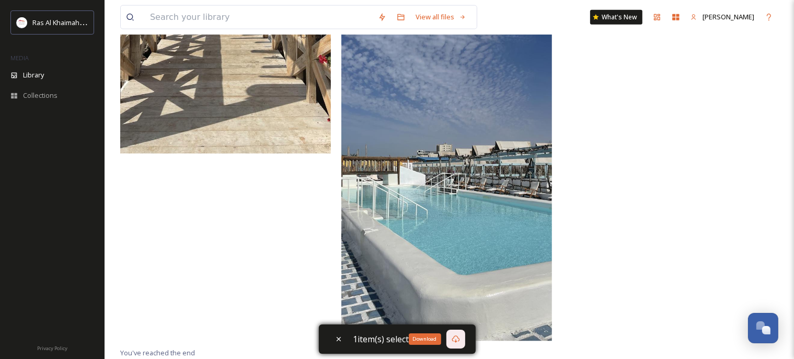
click at [460, 336] on div "Download" at bounding box center [455, 338] width 19 height 19
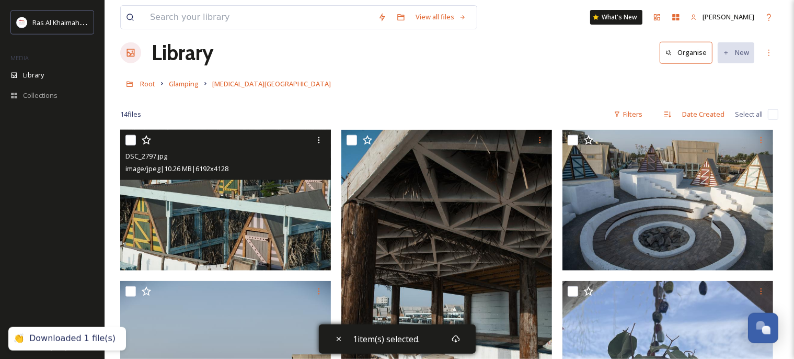
scroll to position [0, 0]
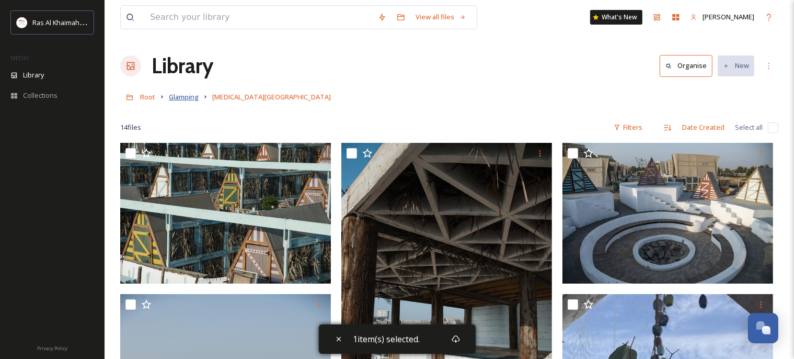
click at [193, 101] on span "Glamping" at bounding box center [184, 96] width 30 height 9
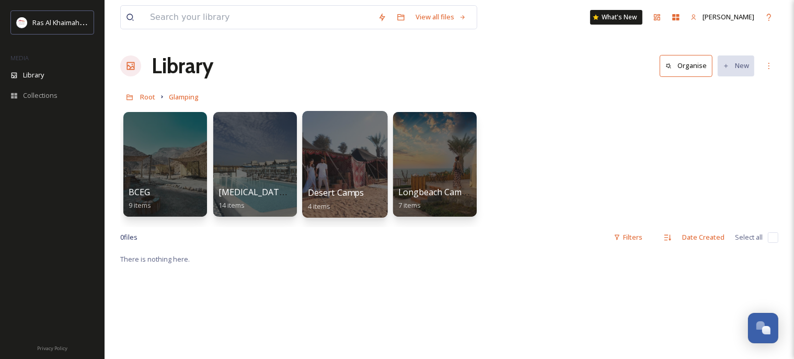
click at [352, 152] on div at bounding box center [344, 164] width 85 height 107
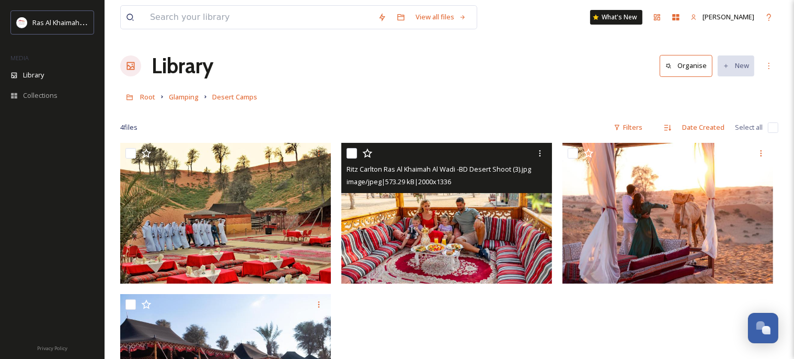
click at [352, 151] on input "checkbox" at bounding box center [352, 153] width 10 height 10
checkbox input "true"
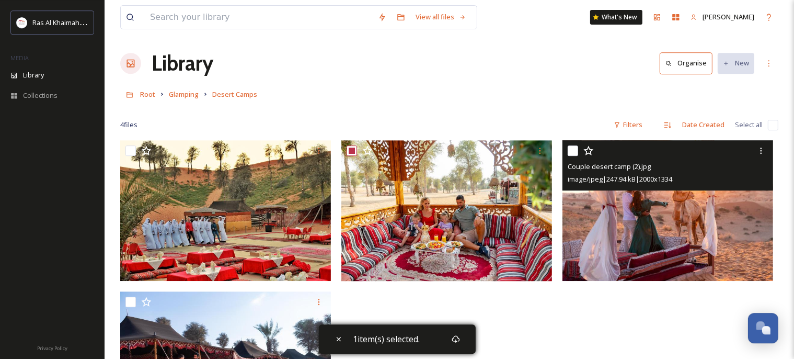
scroll to position [142, 0]
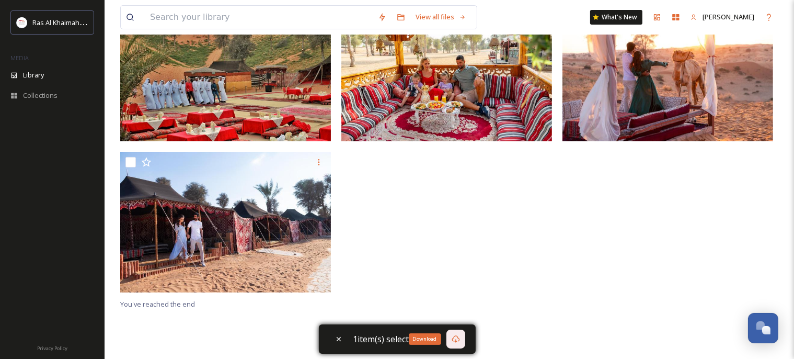
click at [456, 342] on div "Download" at bounding box center [455, 338] width 19 height 19
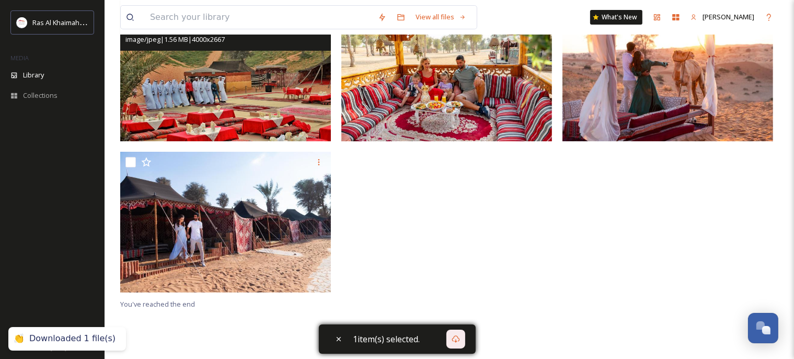
scroll to position [0, 0]
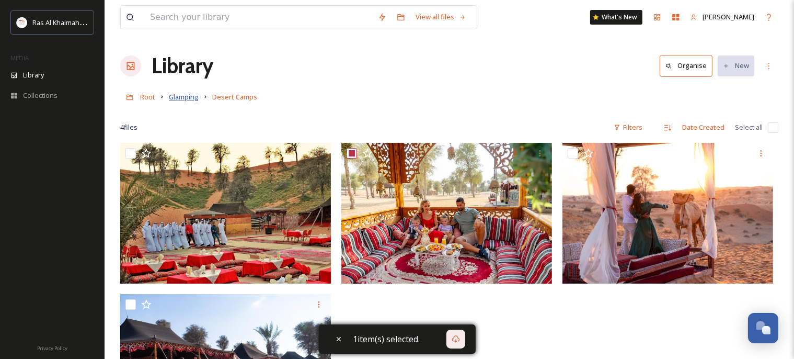
click at [191, 97] on span "Glamping" at bounding box center [184, 96] width 30 height 9
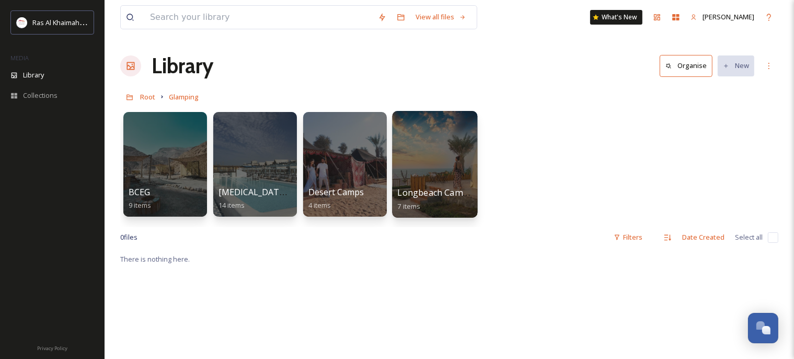
click at [423, 153] on div at bounding box center [434, 164] width 85 height 107
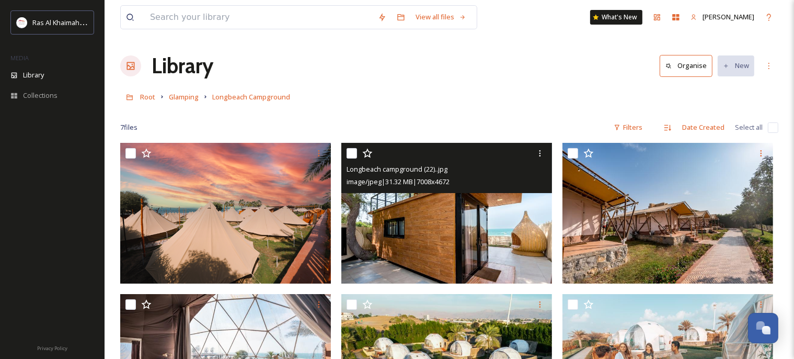
scroll to position [110, 0]
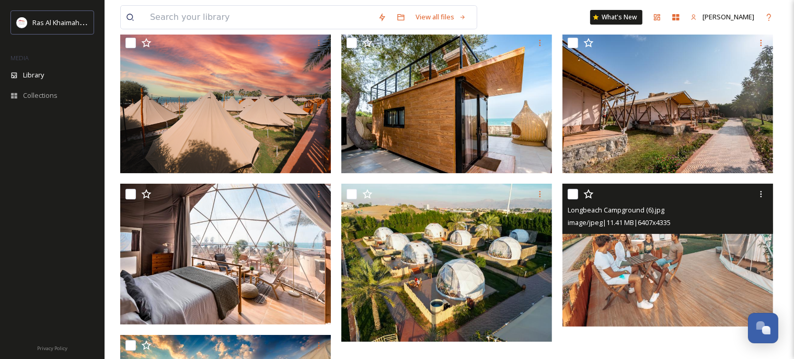
click at [574, 195] on input "checkbox" at bounding box center [573, 194] width 10 height 10
checkbox input "true"
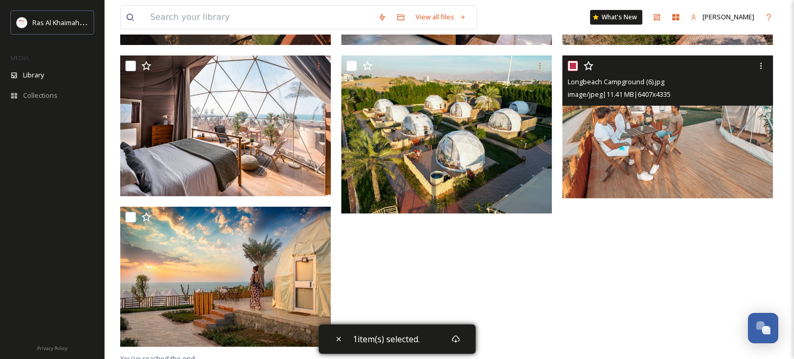
scroll to position [244, 0]
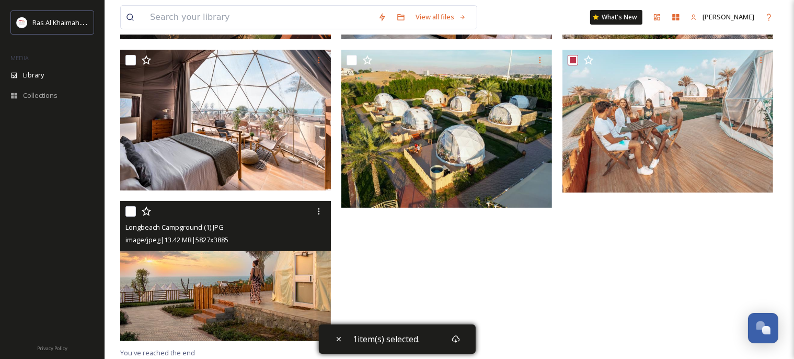
click at [133, 210] on input "checkbox" at bounding box center [130, 211] width 10 height 10
checkbox input "true"
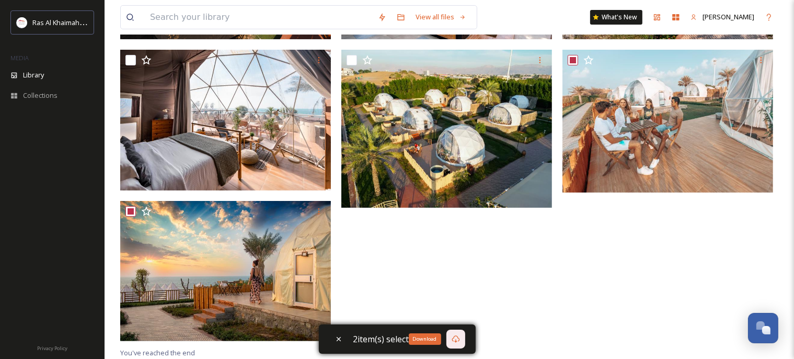
click at [459, 338] on icon at bounding box center [456, 339] width 8 height 8
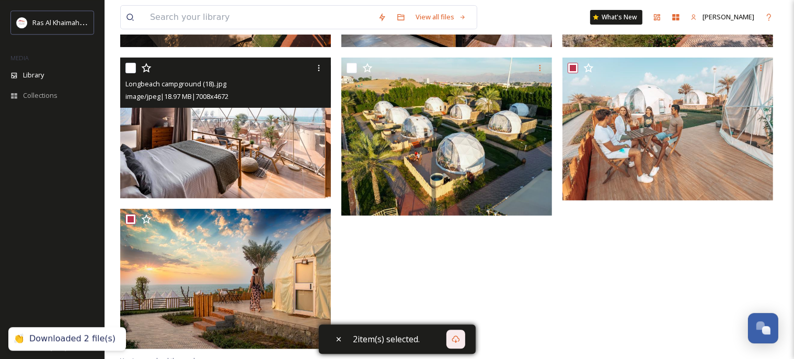
scroll to position [0, 0]
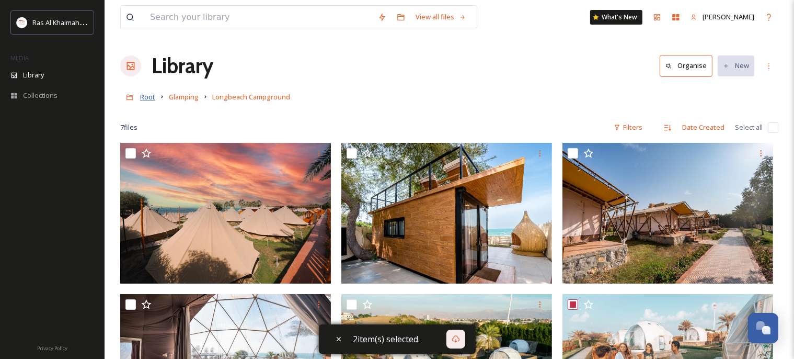
click at [140, 96] on span "Root" at bounding box center [147, 96] width 15 height 9
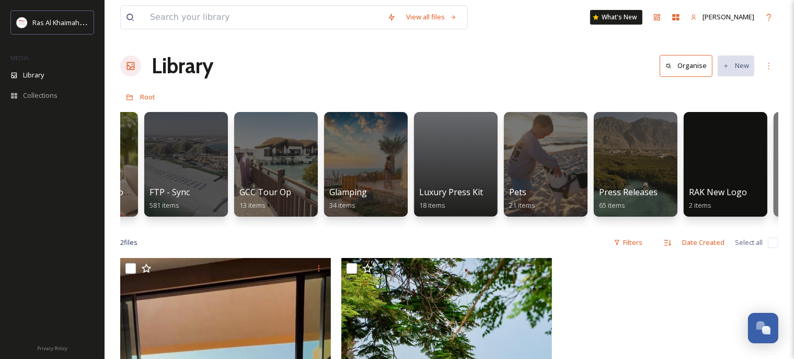
scroll to position [0, 1859]
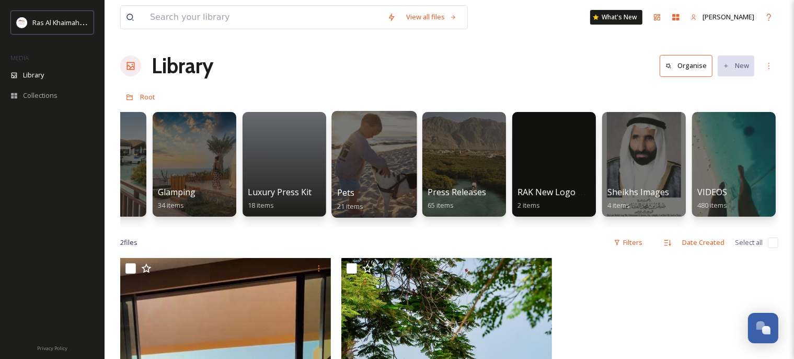
click at [370, 172] on div at bounding box center [373, 164] width 85 height 107
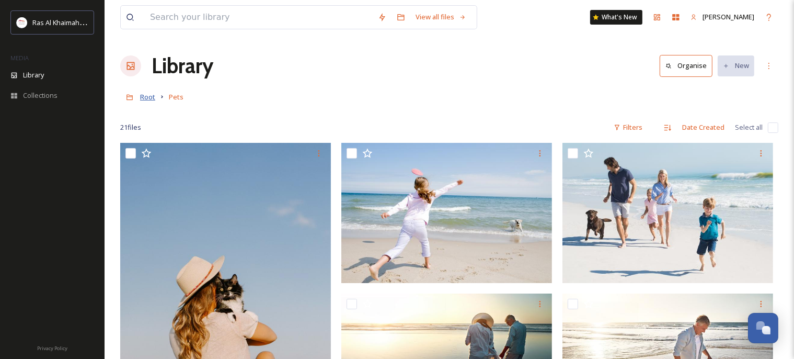
click at [143, 98] on span "Root" at bounding box center [147, 96] width 15 height 9
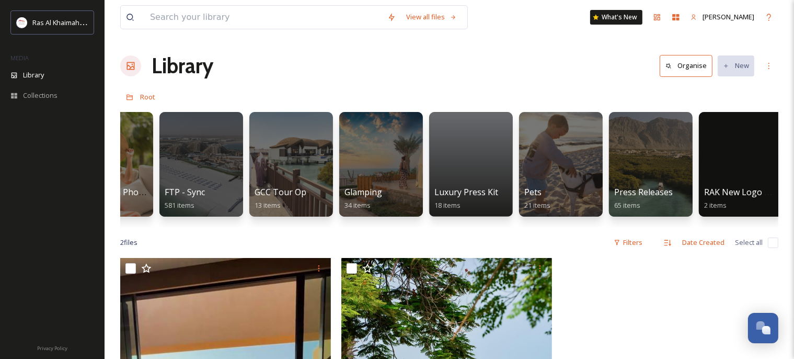
scroll to position [0, 1859]
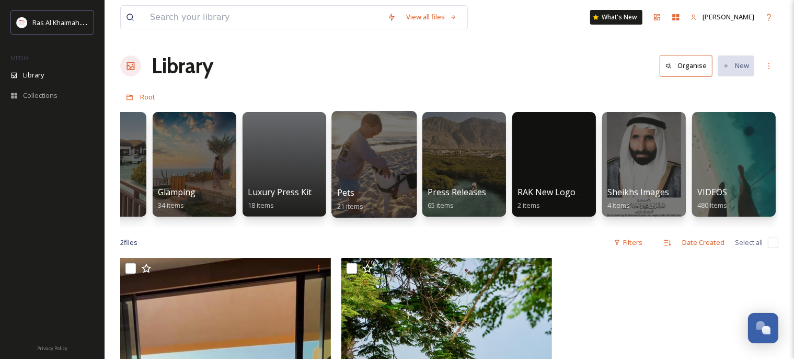
click at [385, 162] on div at bounding box center [373, 164] width 85 height 107
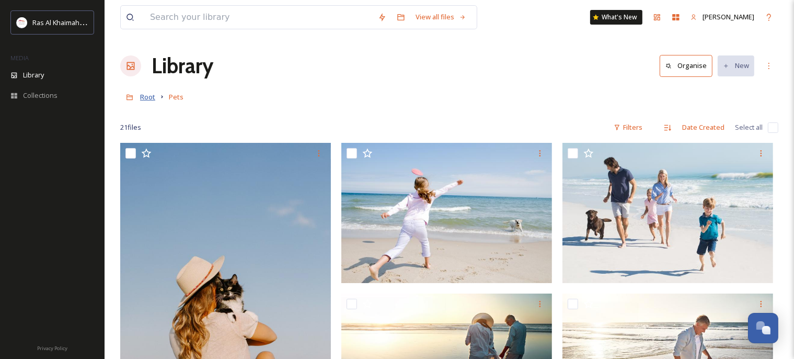
click at [146, 97] on span "Root" at bounding box center [147, 96] width 15 height 9
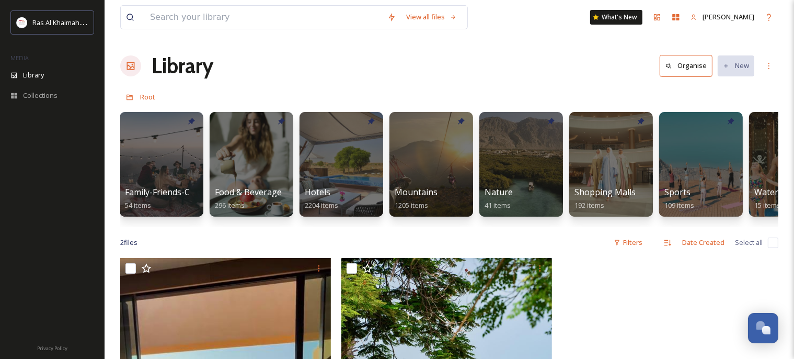
scroll to position [0, 1859]
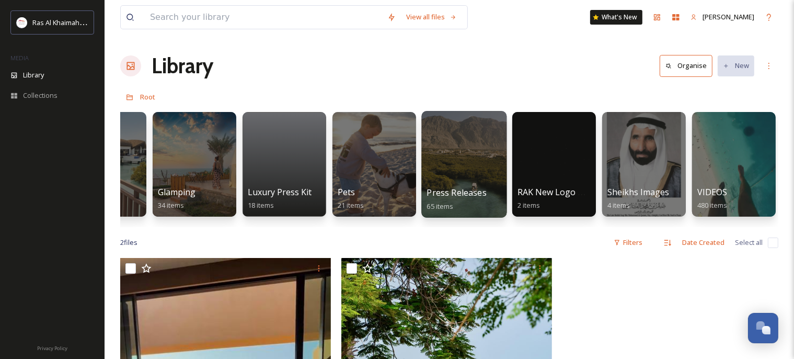
click at [466, 161] on div at bounding box center [463, 164] width 85 height 107
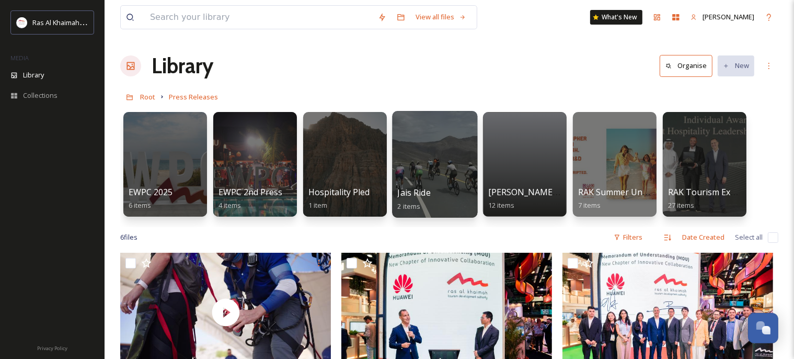
click at [424, 167] on div at bounding box center [434, 164] width 85 height 107
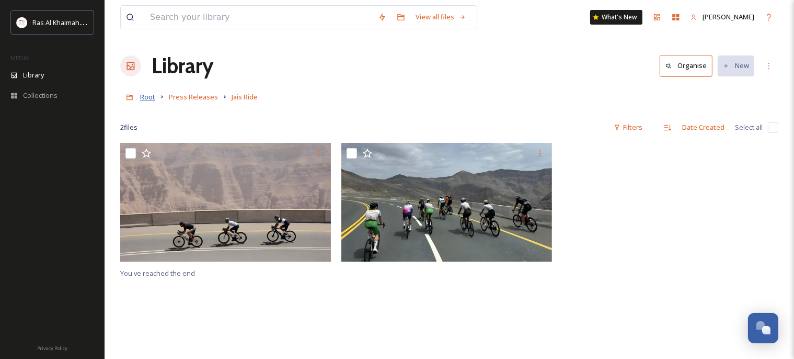
click at [147, 98] on span "Root" at bounding box center [147, 96] width 15 height 9
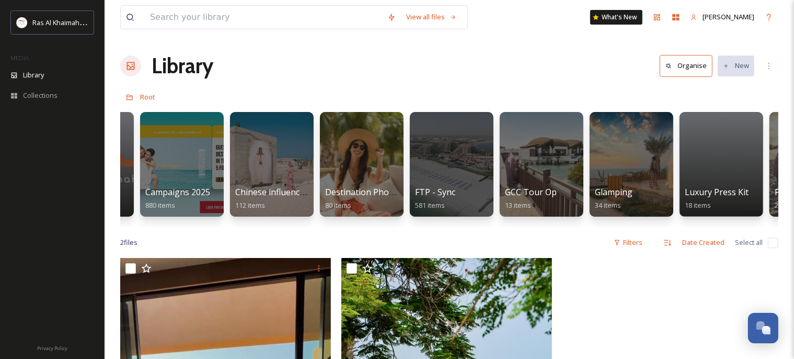
scroll to position [0, 1420]
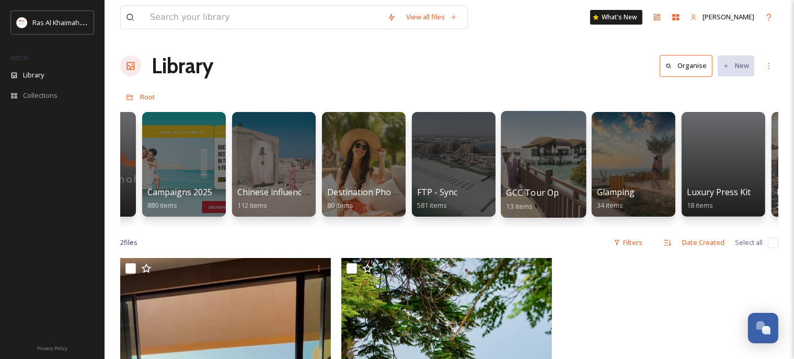
click at [541, 162] on div at bounding box center [543, 164] width 85 height 107
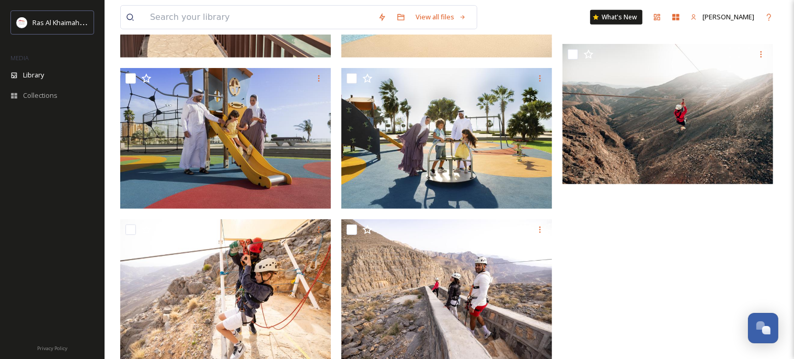
scroll to position [607, 0]
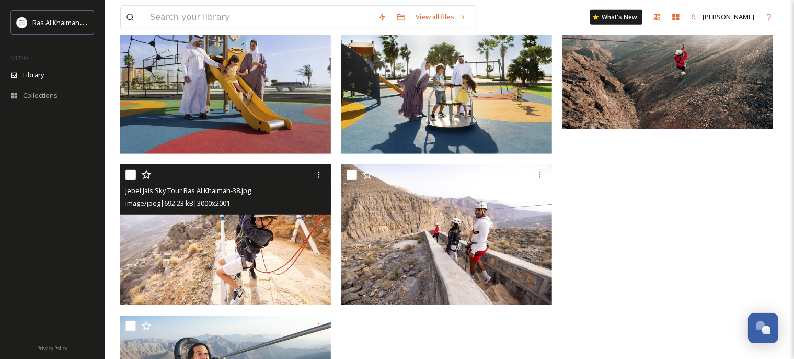
click at [130, 174] on input "checkbox" at bounding box center [130, 174] width 10 height 10
checkbox input "true"
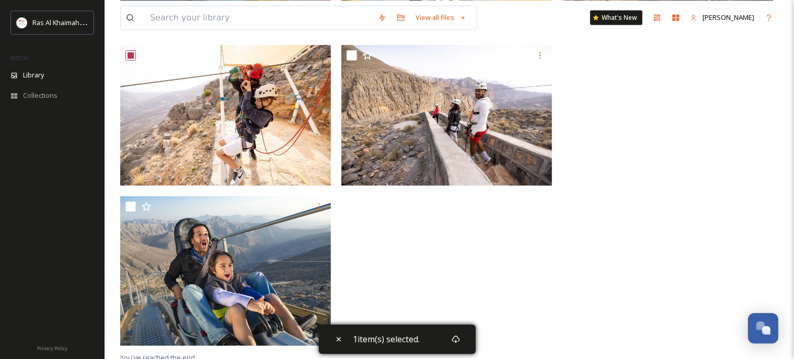
scroll to position [730, 0]
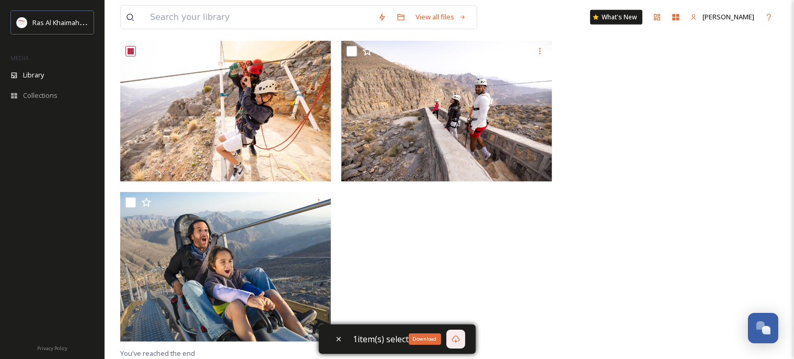
click at [455, 342] on icon at bounding box center [456, 339] width 8 height 8
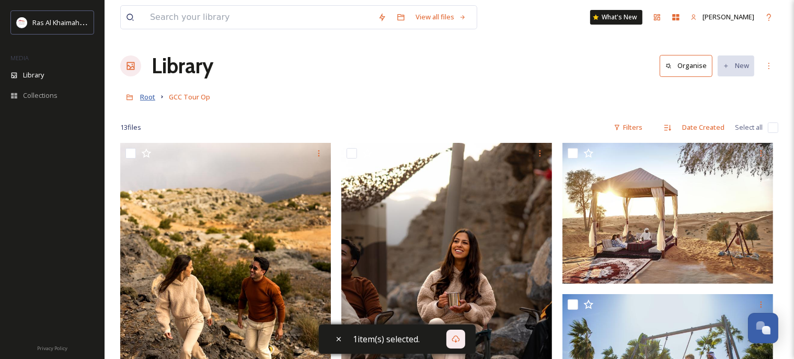
click at [144, 97] on span "Root" at bounding box center [147, 96] width 15 height 9
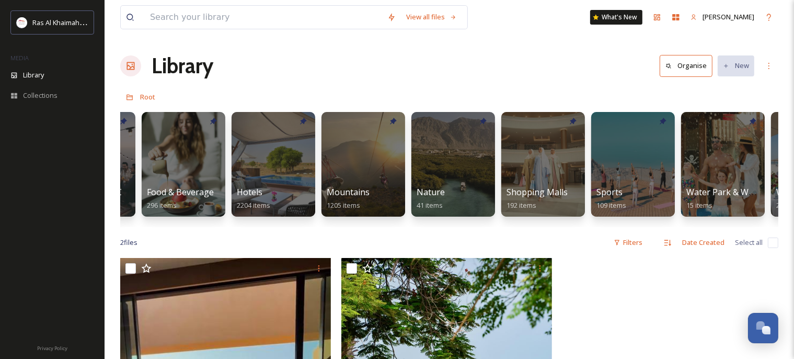
scroll to position [0, 826]
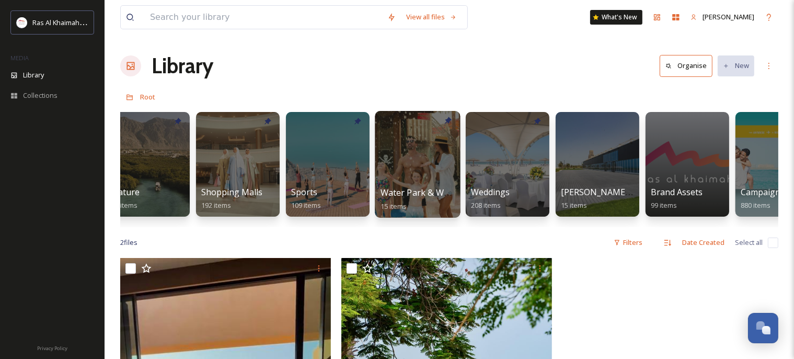
click at [398, 159] on div at bounding box center [417, 164] width 85 height 107
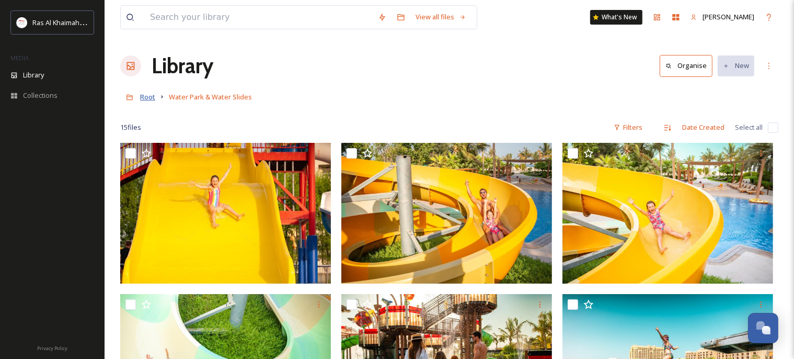
click at [144, 97] on span "Root" at bounding box center [147, 96] width 15 height 9
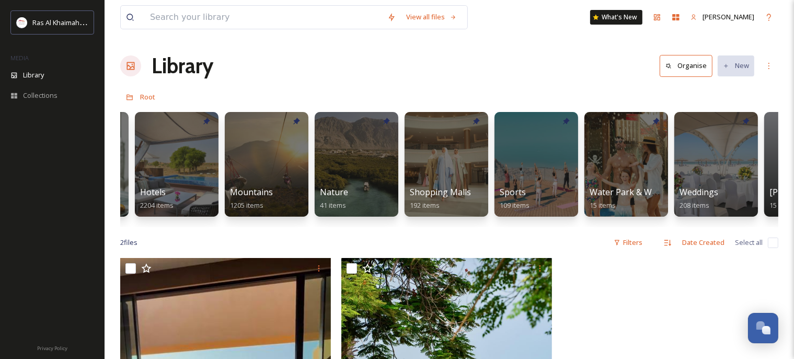
scroll to position [0, 619]
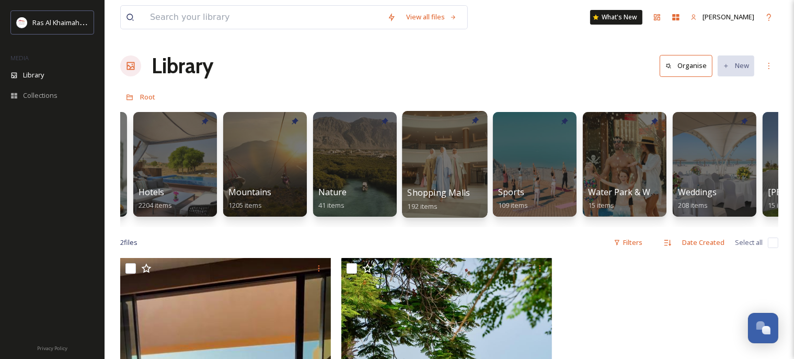
click at [428, 141] on div at bounding box center [444, 164] width 85 height 107
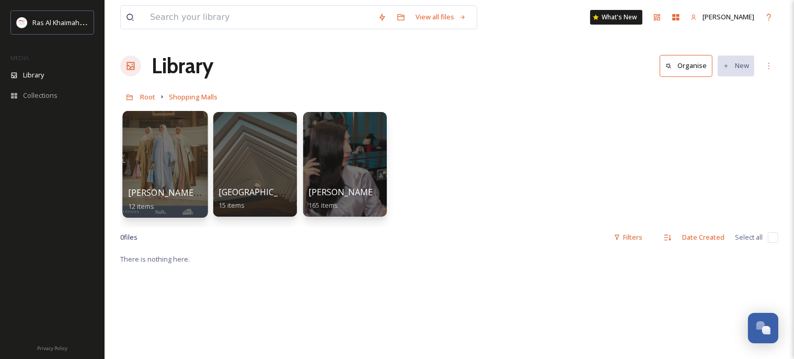
click at [176, 160] on div at bounding box center [164, 164] width 85 height 107
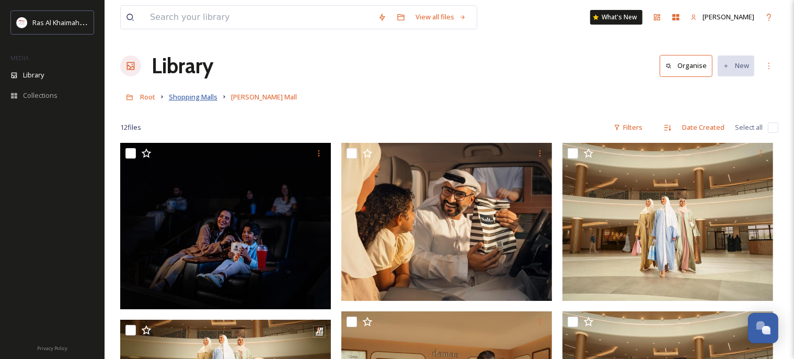
click at [193, 99] on span "Shopping Malls" at bounding box center [193, 96] width 49 height 9
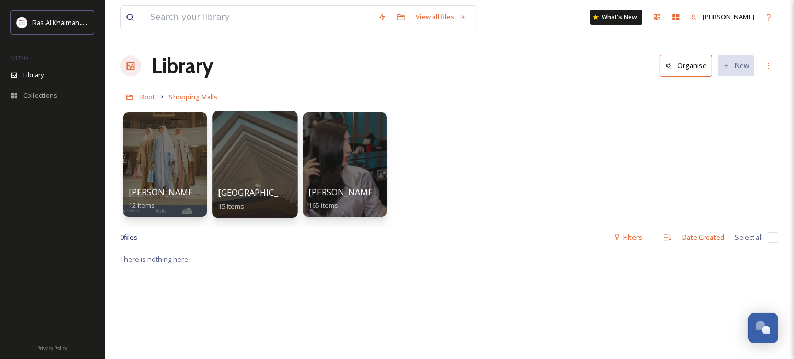
click at [264, 163] on div at bounding box center [254, 164] width 85 height 107
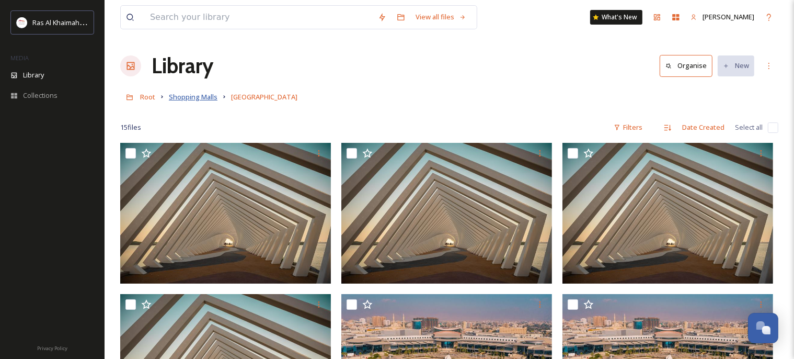
click at [189, 98] on span "Shopping Malls" at bounding box center [193, 96] width 49 height 9
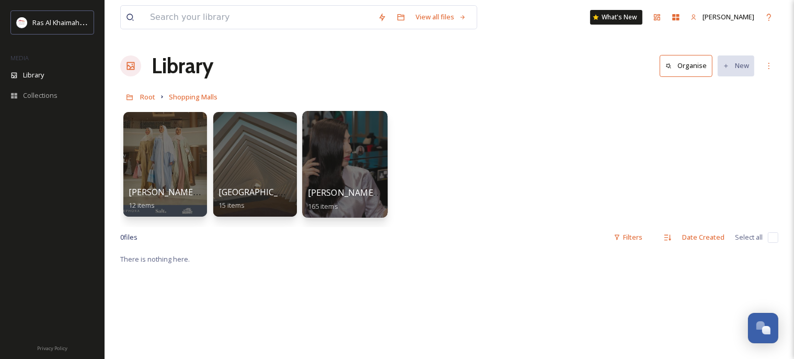
click at [340, 167] on div at bounding box center [344, 164] width 85 height 107
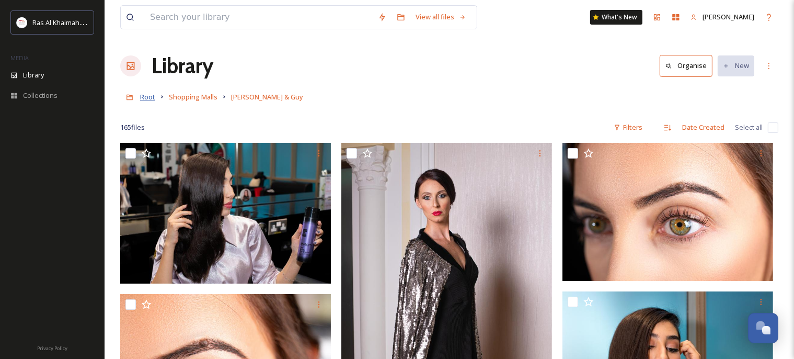
click at [147, 97] on span "Root" at bounding box center [147, 96] width 15 height 9
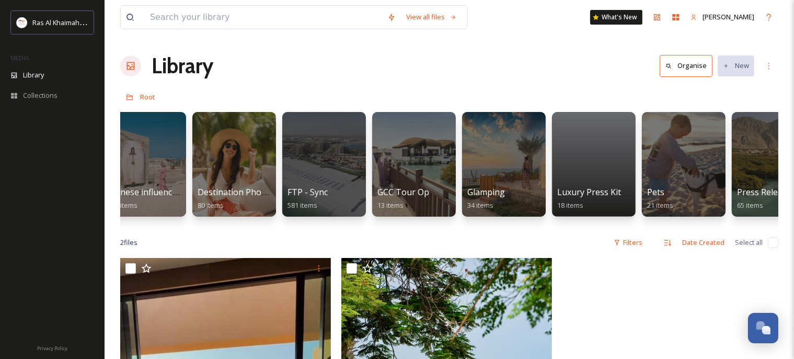
scroll to position [0, 1547]
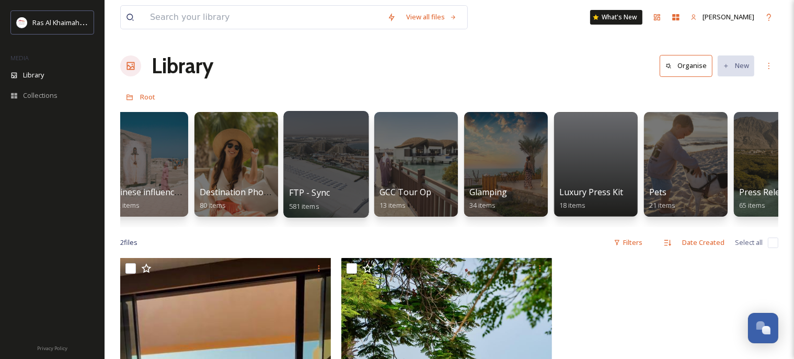
click at [338, 172] on div at bounding box center [325, 164] width 85 height 107
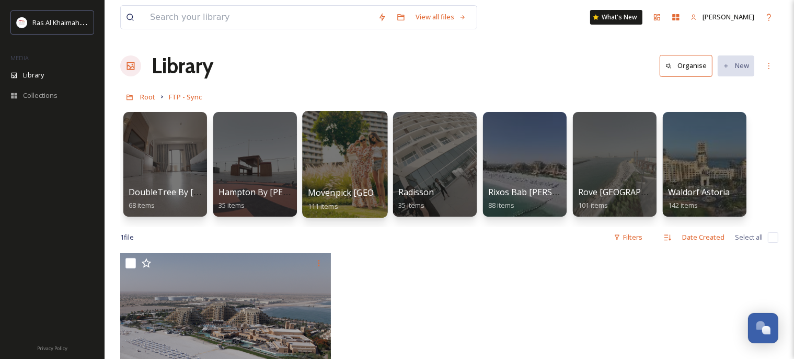
click at [351, 170] on div at bounding box center [344, 164] width 85 height 107
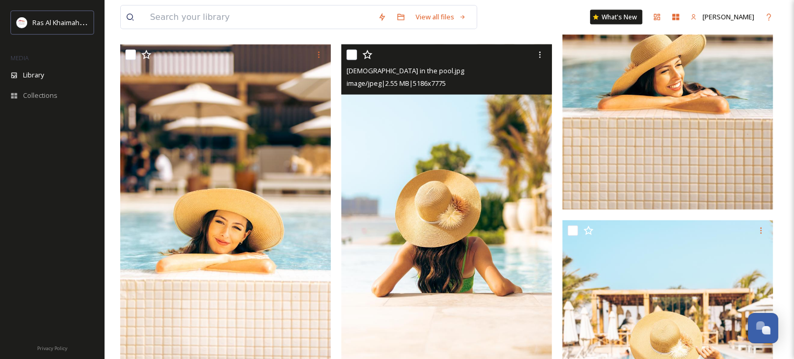
scroll to position [1490, 0]
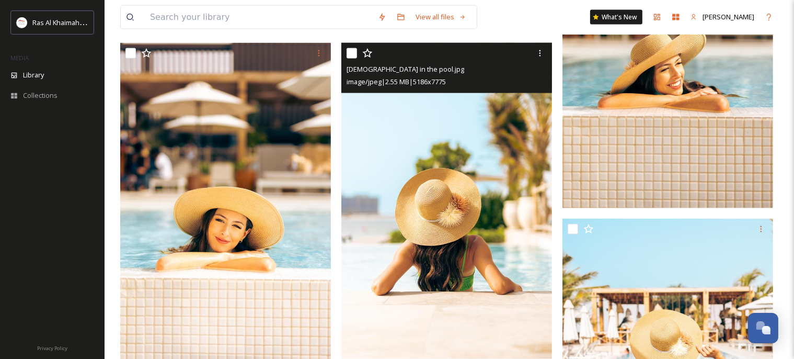
click at [353, 52] on input "checkbox" at bounding box center [352, 53] width 10 height 10
checkbox input "true"
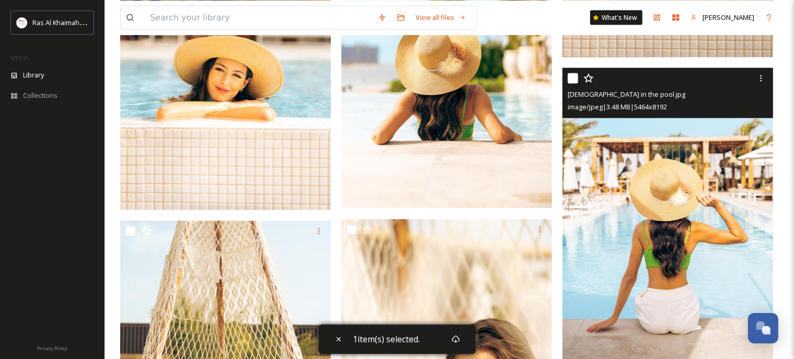
scroll to position [1600, 0]
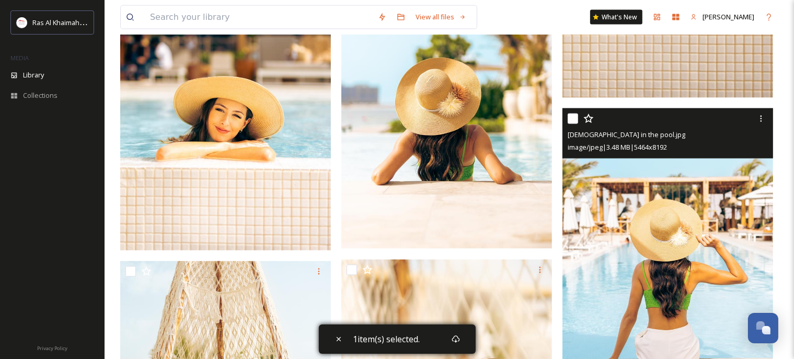
click at [574, 121] on input "checkbox" at bounding box center [573, 118] width 10 height 10
checkbox input "true"
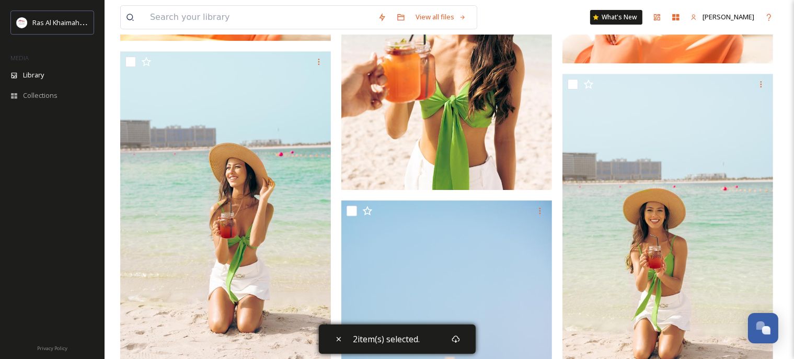
scroll to position [3642, 0]
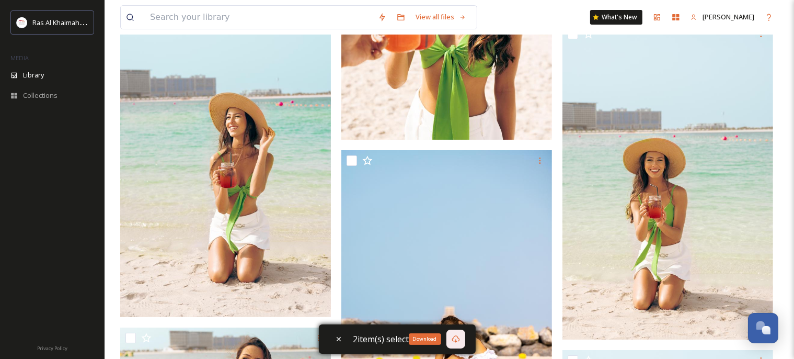
click at [456, 344] on div "Download" at bounding box center [455, 338] width 19 height 19
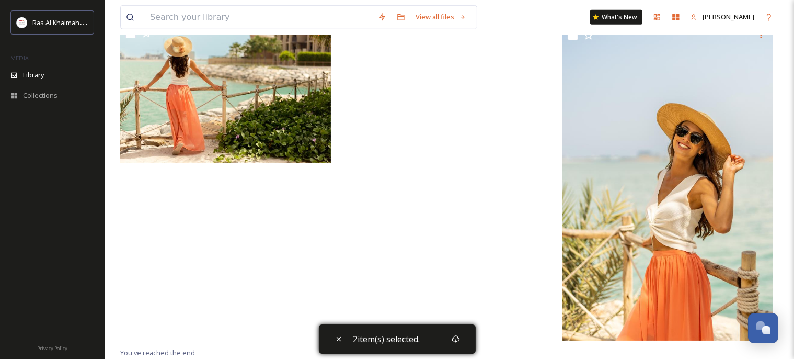
scroll to position [0, 0]
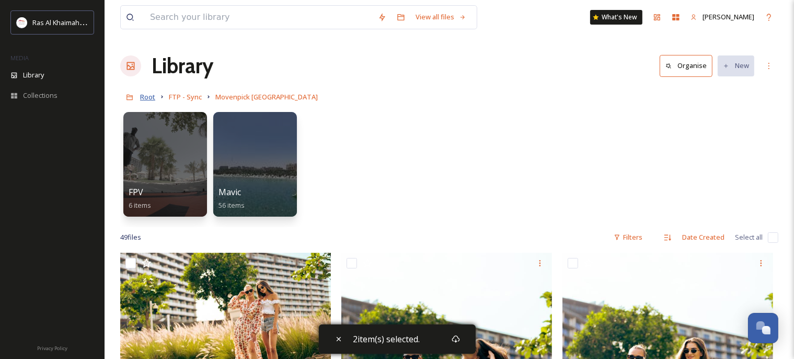
click at [152, 98] on span "Root" at bounding box center [147, 96] width 15 height 9
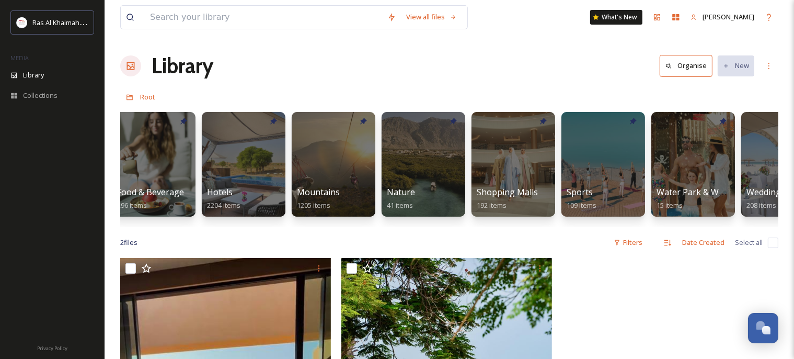
scroll to position [0, 552]
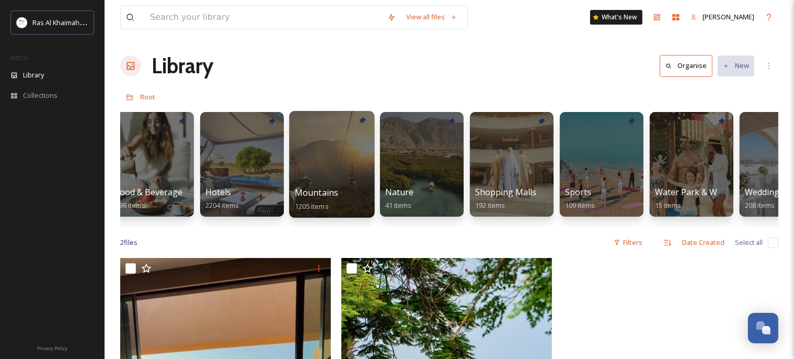
click at [323, 162] on div at bounding box center [331, 164] width 85 height 107
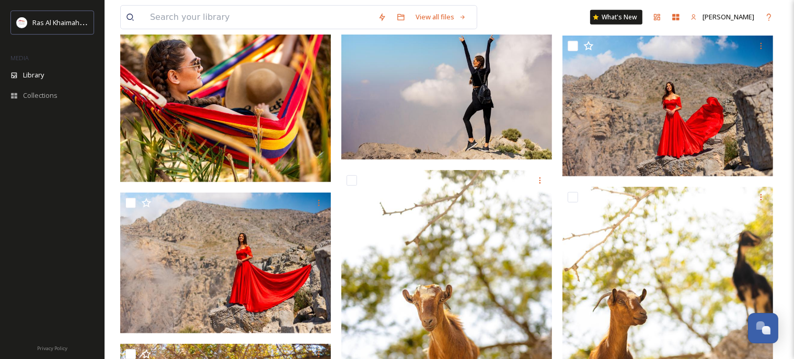
scroll to position [798, 0]
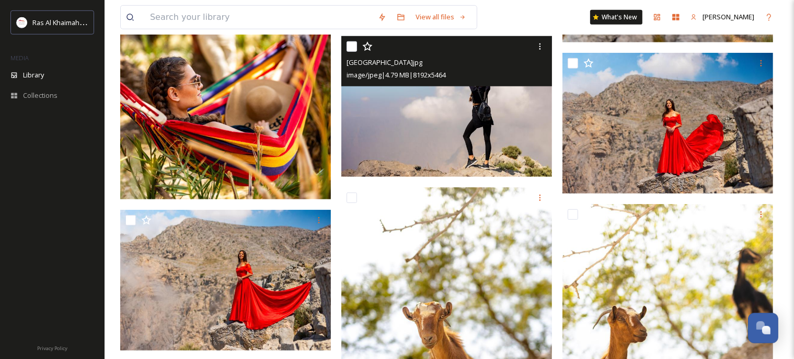
click at [349, 52] on input "checkbox" at bounding box center [352, 46] width 10 height 10
checkbox input "true"
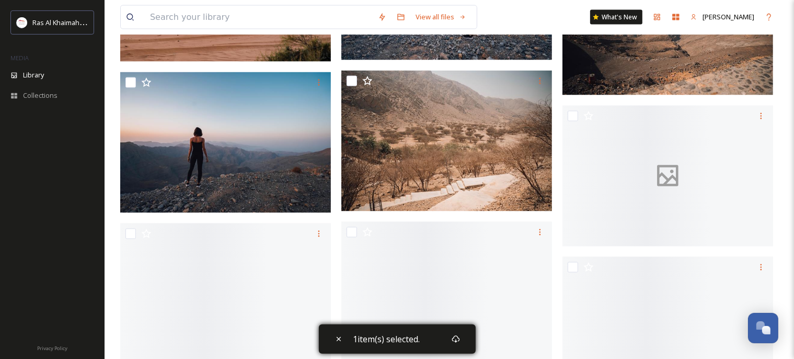
scroll to position [1847, 0]
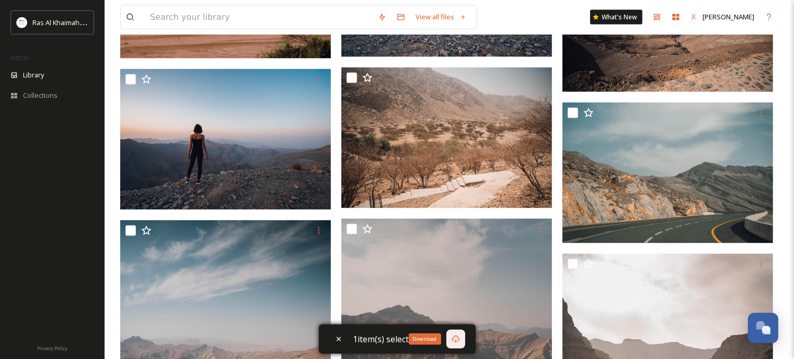
click at [459, 337] on icon at bounding box center [456, 339] width 8 height 8
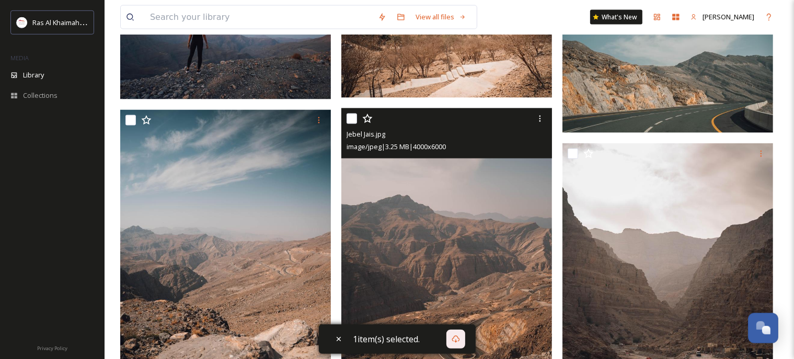
scroll to position [1792, 0]
